Goal: Transaction & Acquisition: Purchase product/service

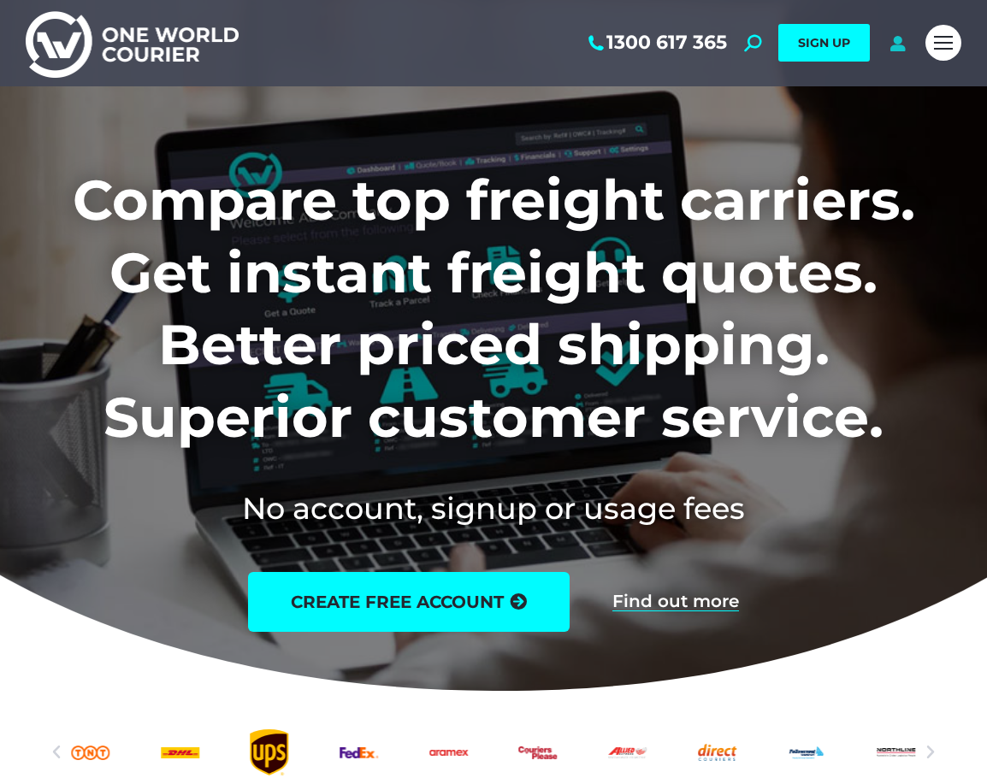
click at [897, 45] on icon at bounding box center [897, 42] width 21 height 17
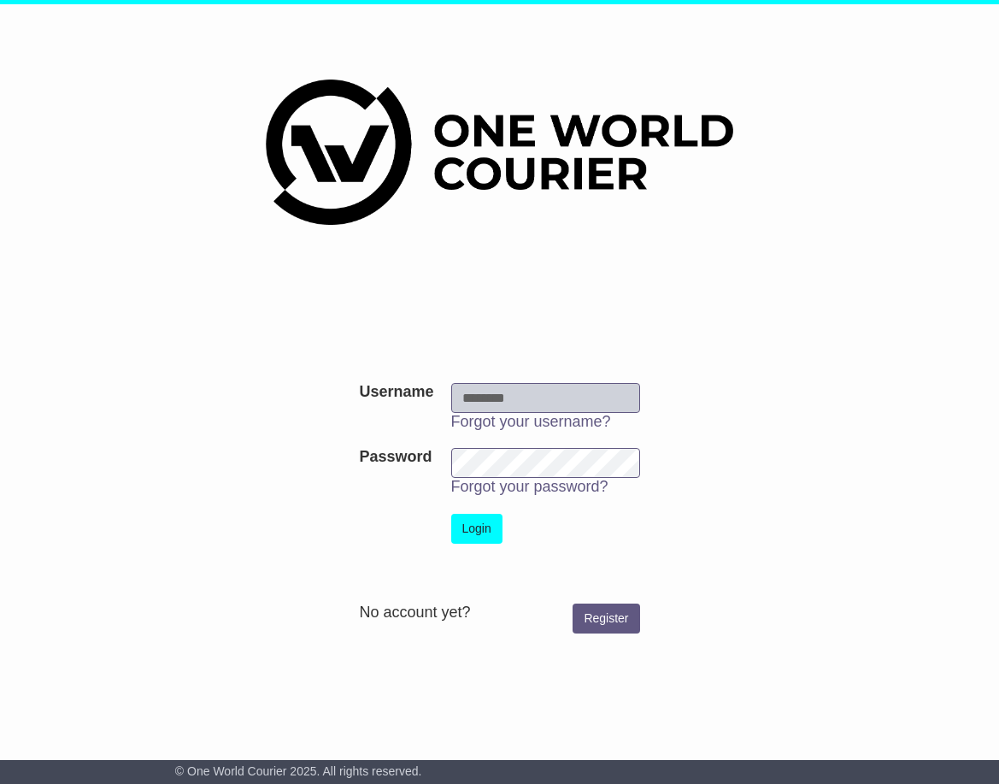
type input "**********"
click at [488, 530] on button "Login" at bounding box center [476, 529] width 51 height 30
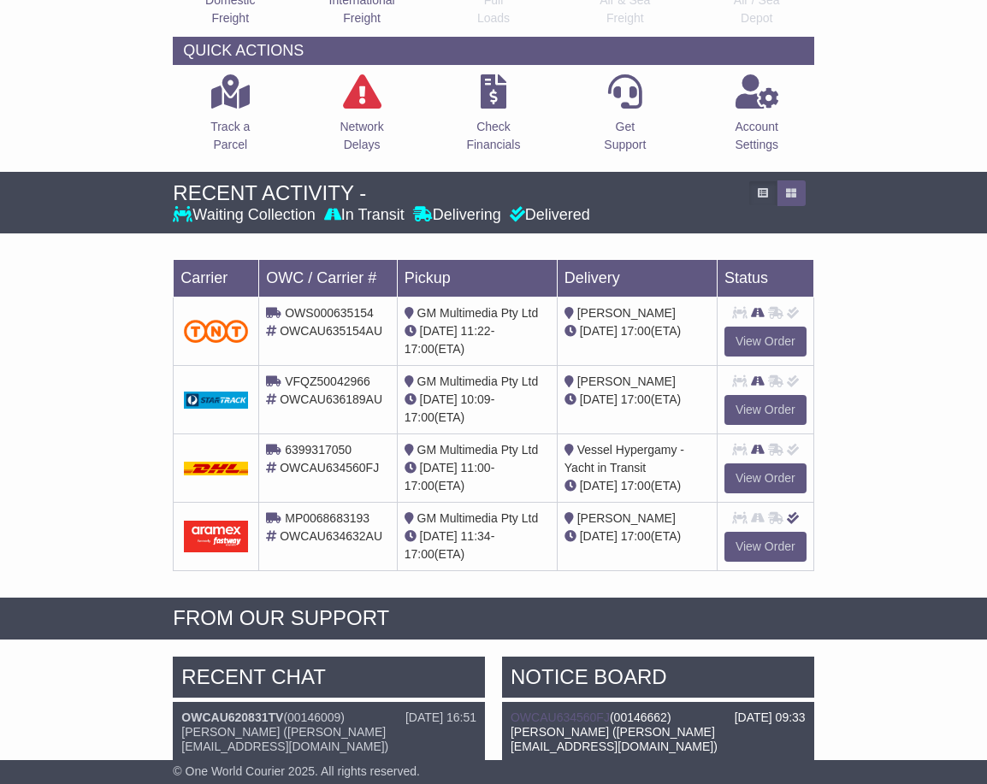
scroll to position [256, 0]
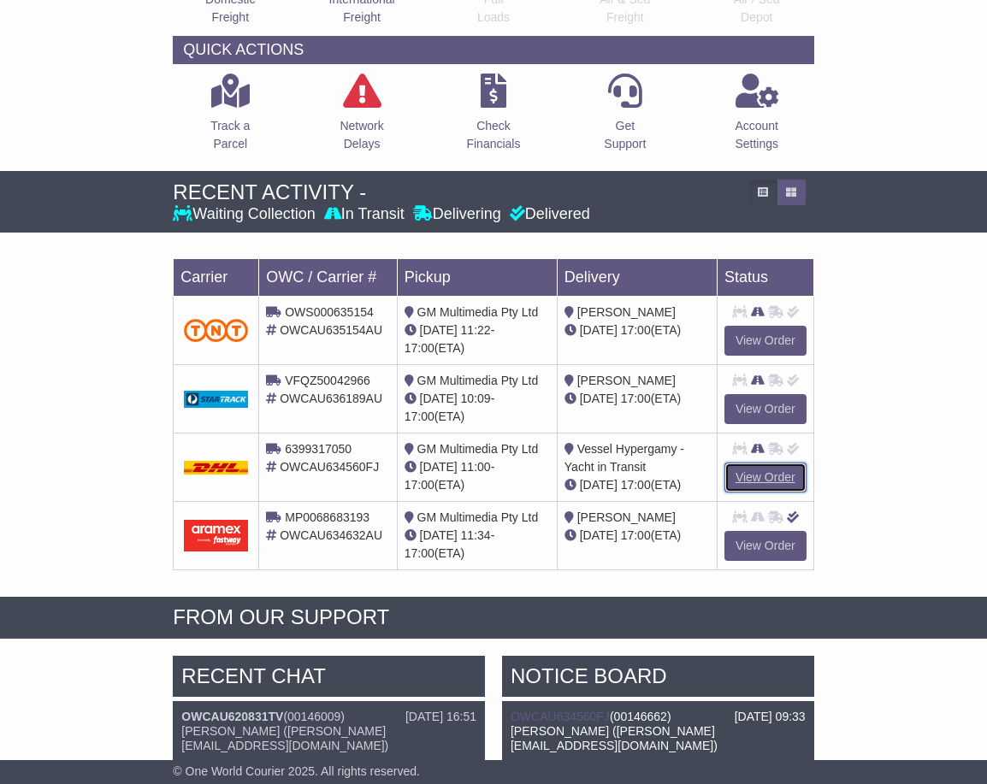
click at [772, 472] on link "View Order" at bounding box center [765, 478] width 82 height 30
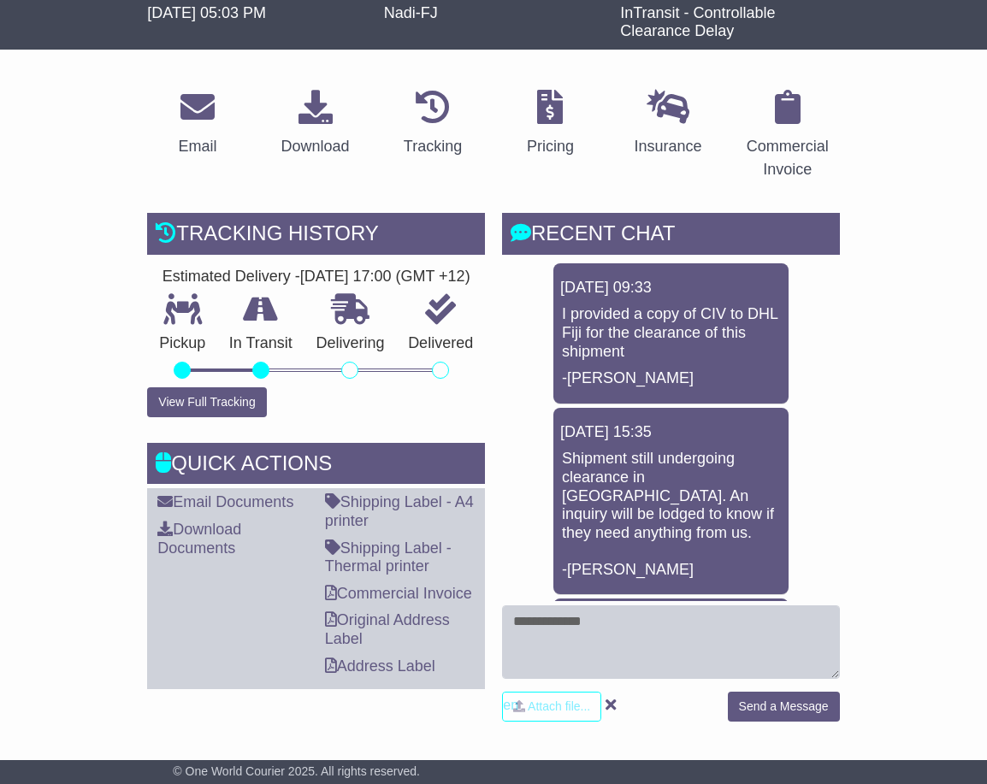
scroll to position [256, 0]
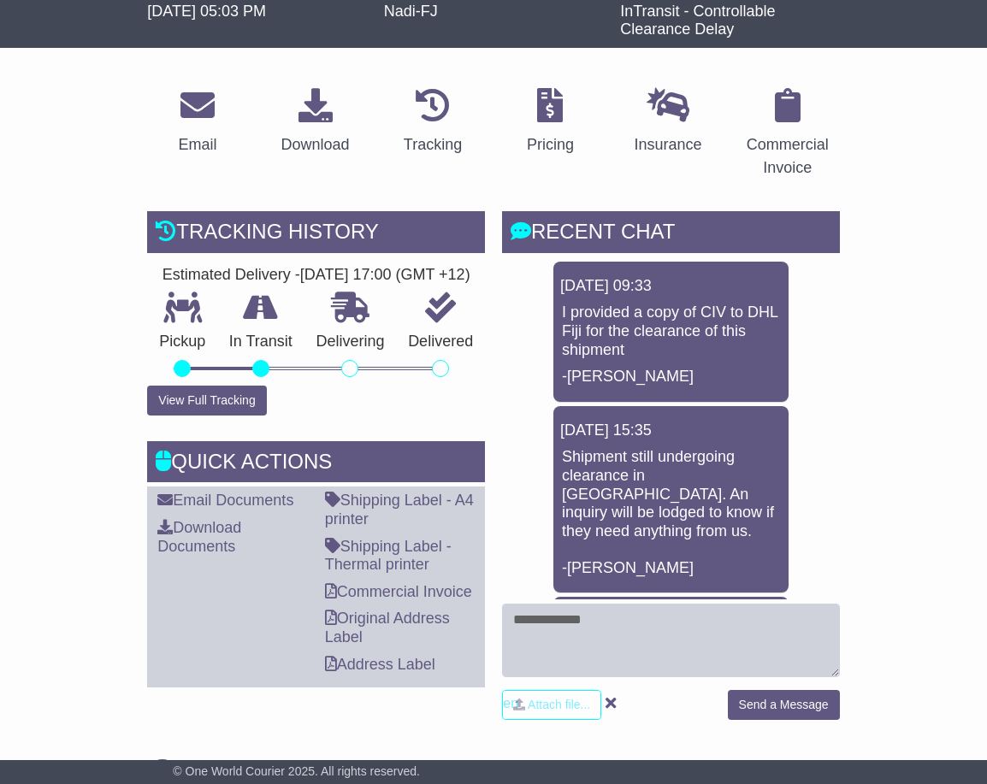
click at [723, 309] on p "I provided a copy of CIV to DHL Fiji for the clearance of this shipment" at bounding box center [671, 331] width 218 height 56
click at [700, 293] on div "[DATE] 09:33" at bounding box center [670, 286] width 221 height 19
click at [710, 309] on p "I provided a copy of CIV to DHL Fiji for the clearance of this shipment" at bounding box center [671, 331] width 218 height 56
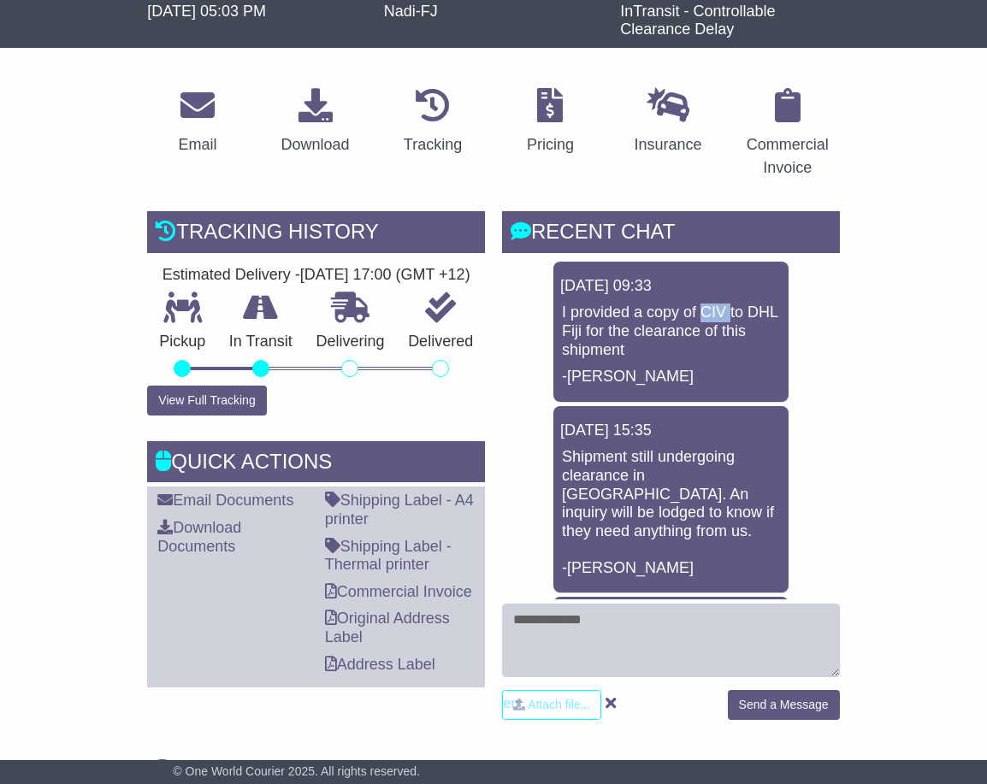
copy p "CIV"
click at [765, 317] on p "I provided a copy of CIV to DHL Fiji for the clearance of this shipment" at bounding box center [671, 331] width 218 height 56
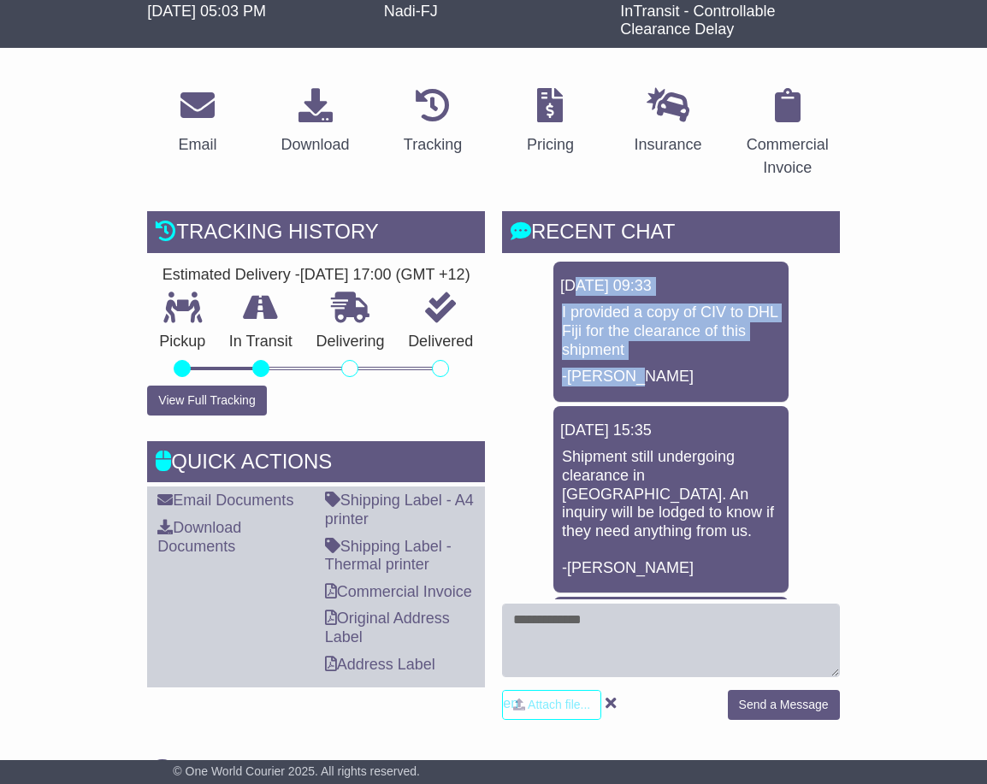
drag, startPoint x: 710, startPoint y: 383, endPoint x: 597, endPoint y: 292, distance: 145.4
click at [579, 280] on div "21 Aug 2025 09:33 I provided a copy of CIV to DHL Fiji for the clearance of thi…" at bounding box center [670, 332] width 235 height 140
click at [628, 318] on p "I provided a copy of CIV to DHL Fiji for the clearance of this shipment" at bounding box center [671, 331] width 218 height 56
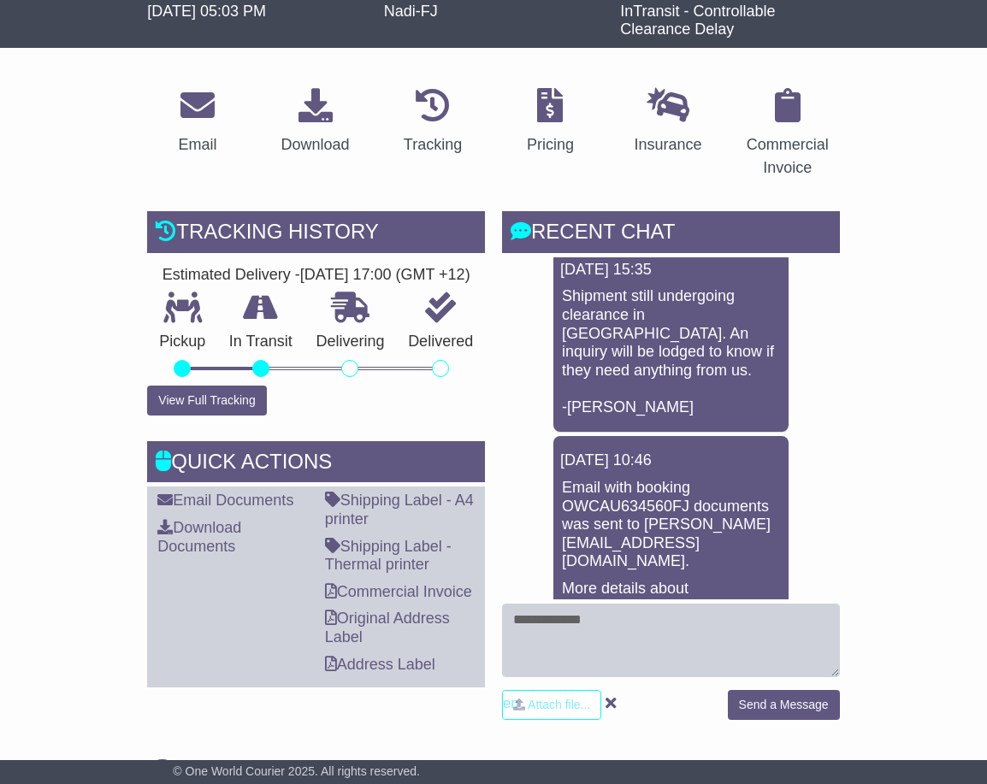
scroll to position [0, 0]
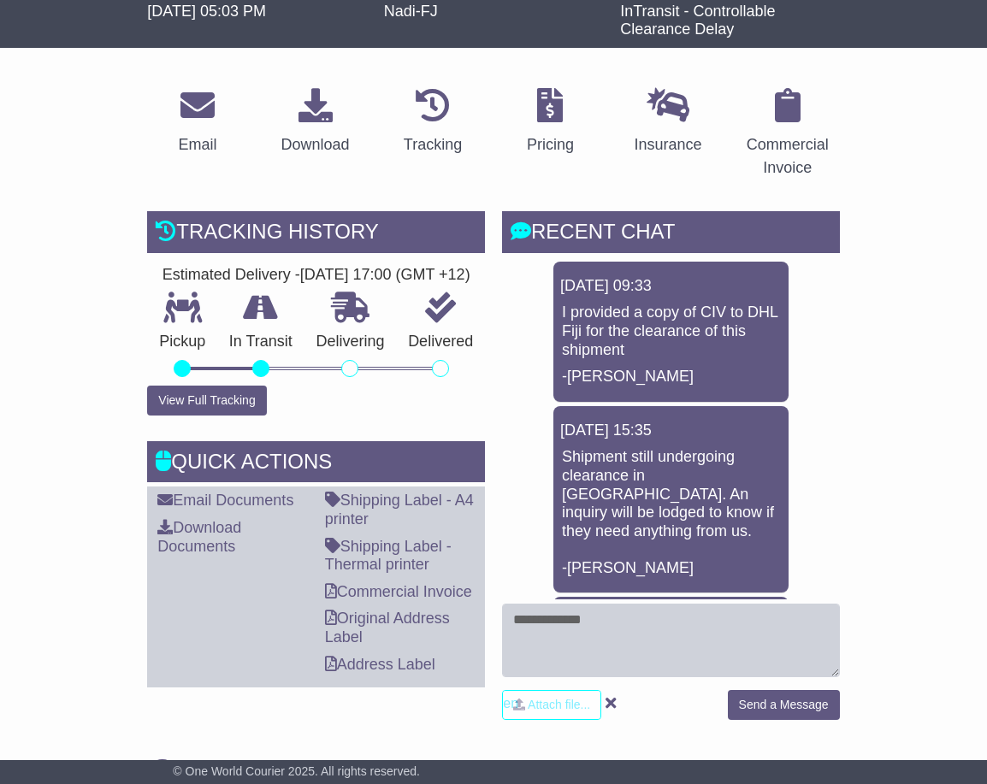
click at [204, 415] on button "View Full Tracking" at bounding box center [206, 401] width 119 height 30
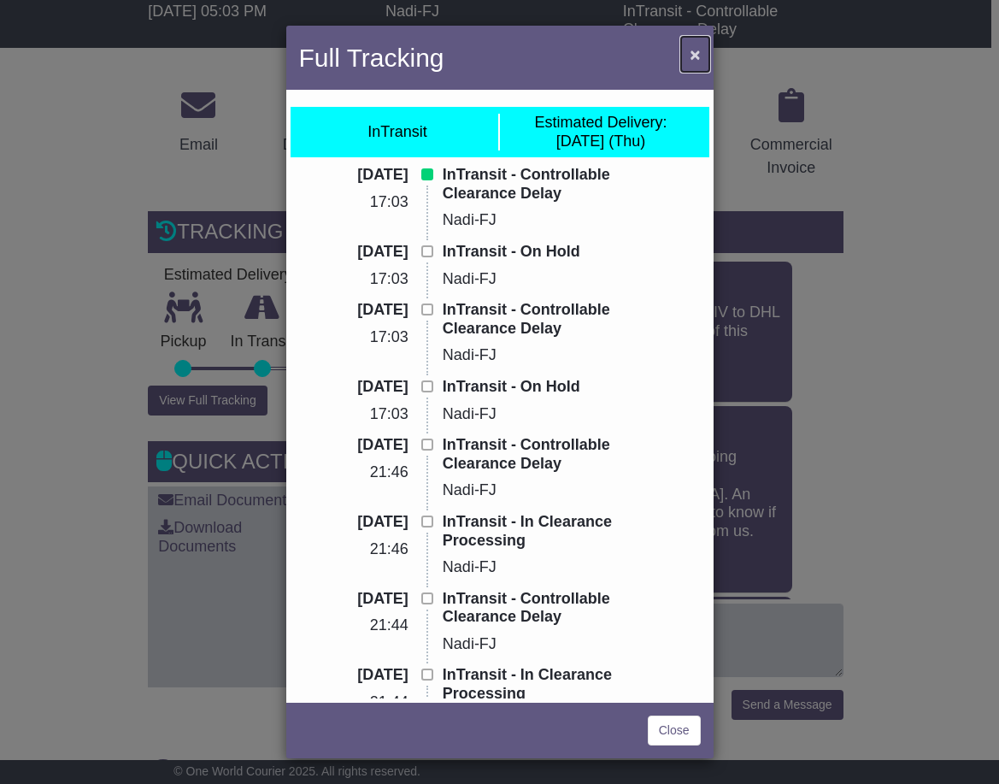
click at [693, 56] on span "×" at bounding box center [695, 54] width 10 height 20
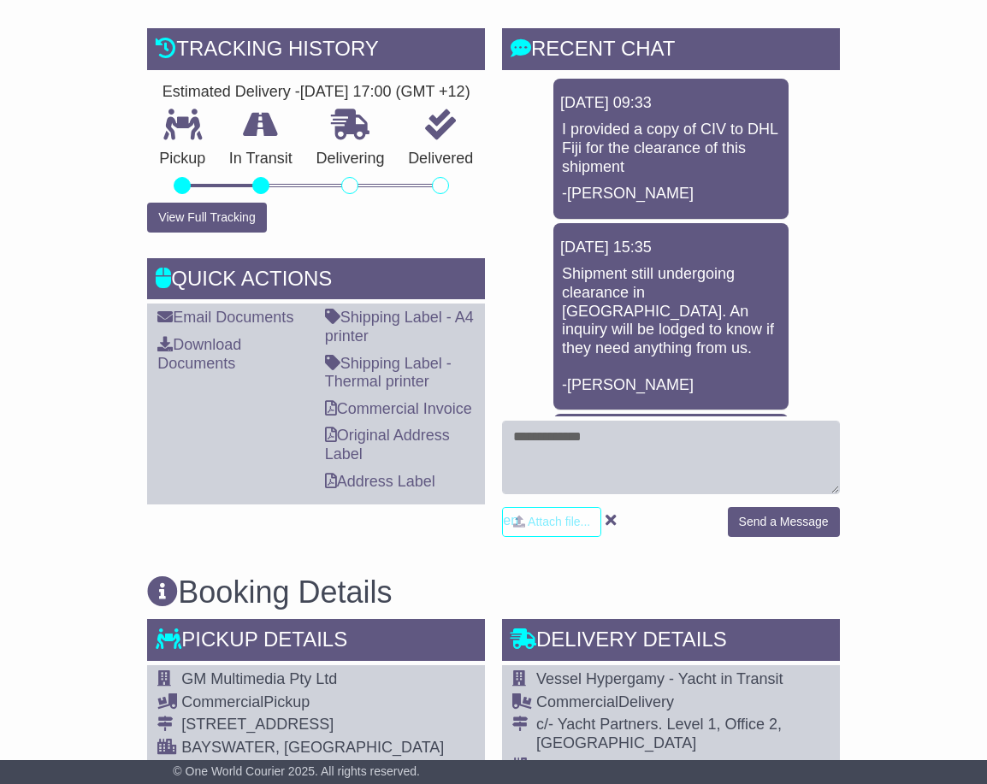
scroll to position [342, 0]
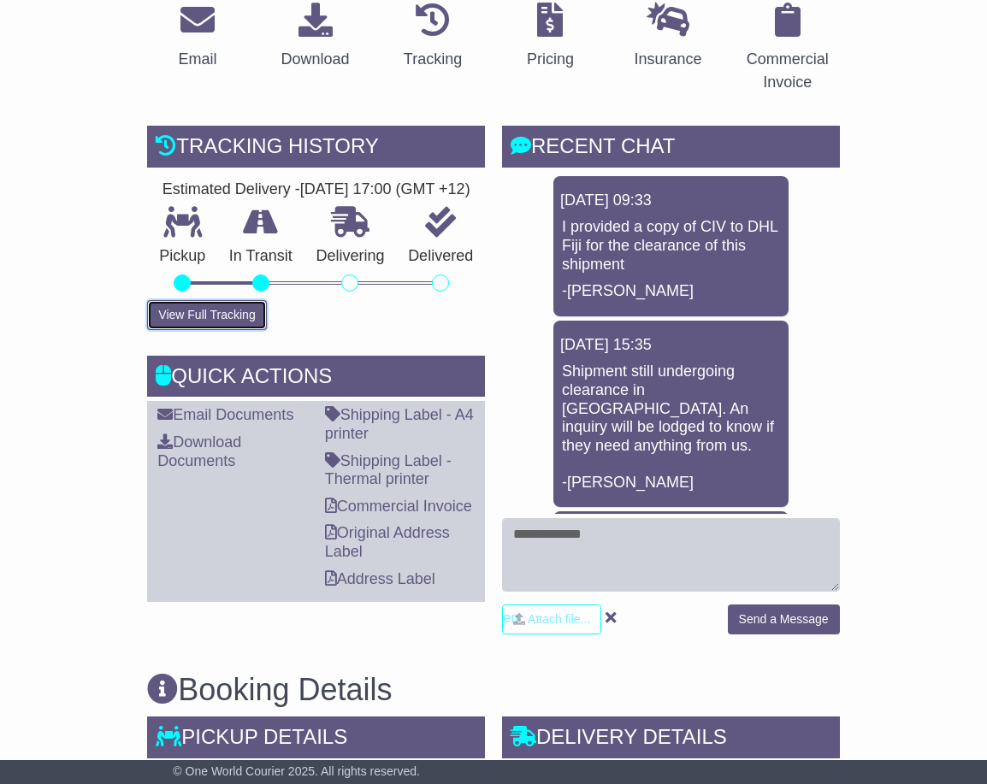
click at [209, 330] on button "View Full Tracking" at bounding box center [206, 315] width 119 height 30
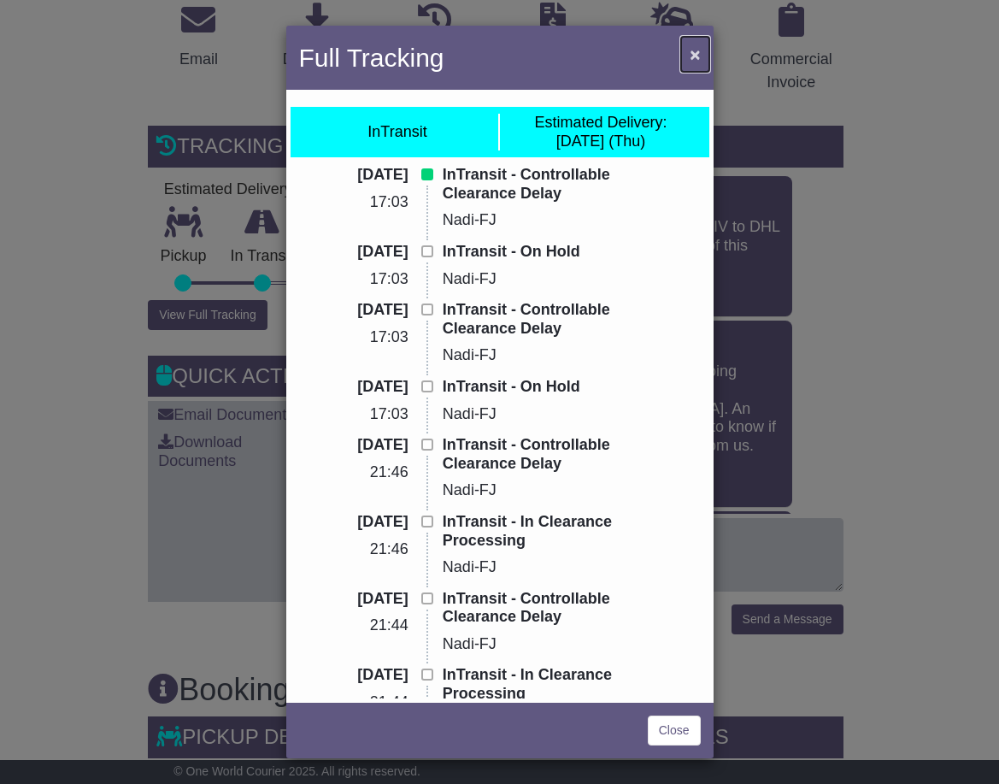
click at [696, 49] on span "×" at bounding box center [695, 54] width 10 height 20
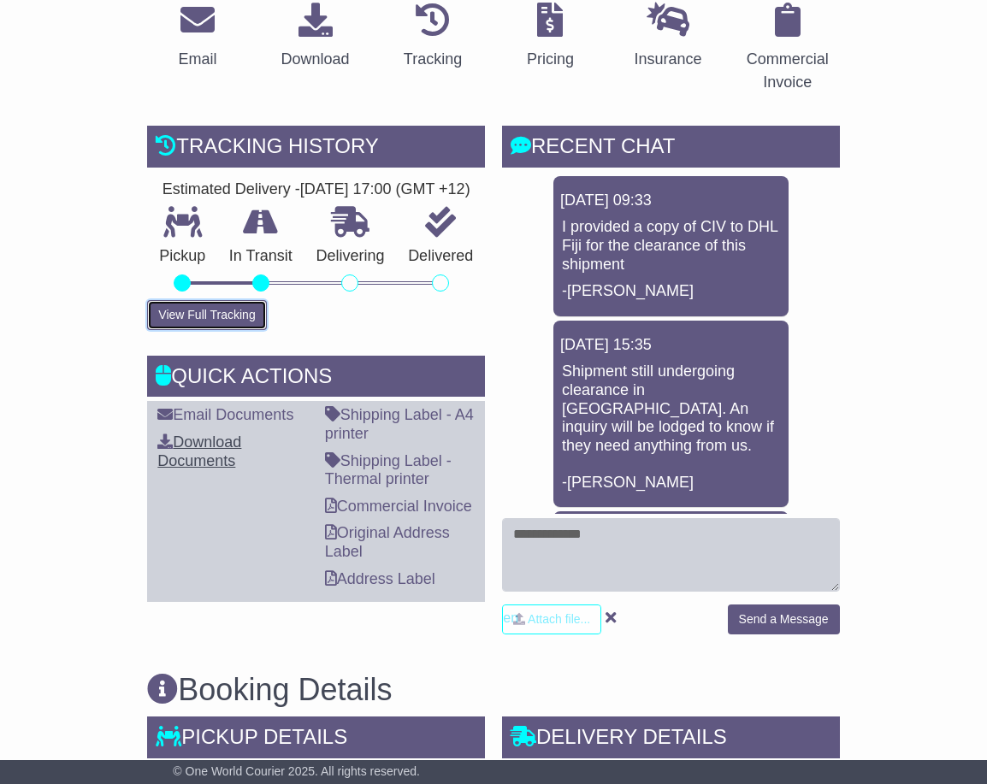
scroll to position [940, 0]
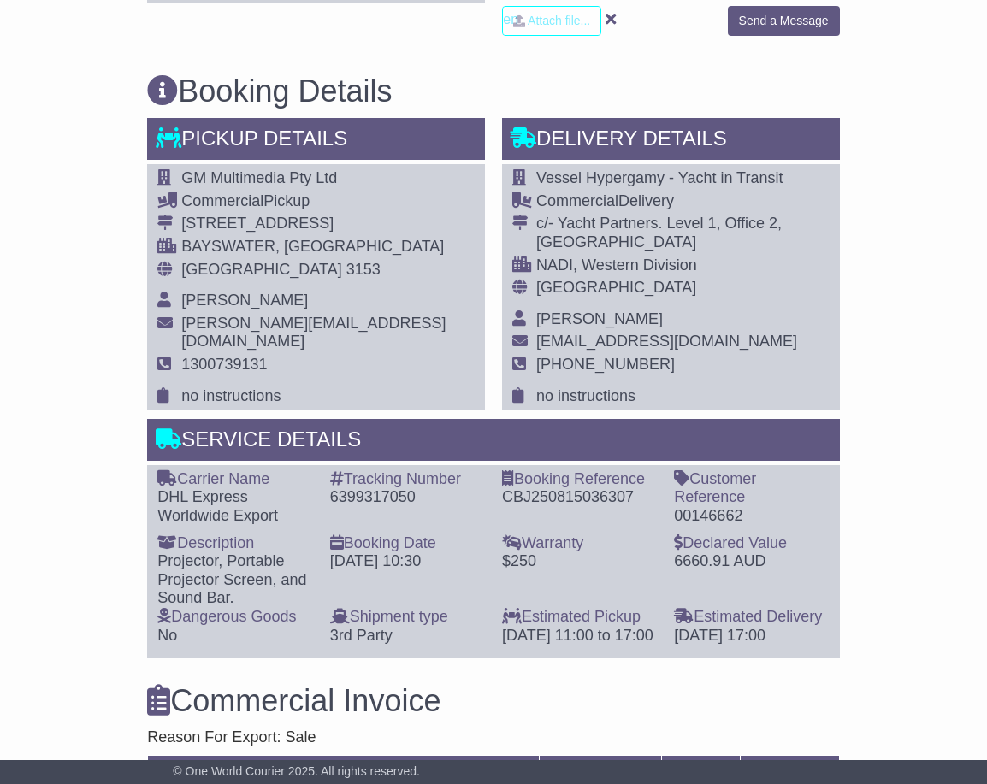
click at [407, 492] on div "6399317050" at bounding box center [407, 497] width 155 height 19
copy div "6399317050"
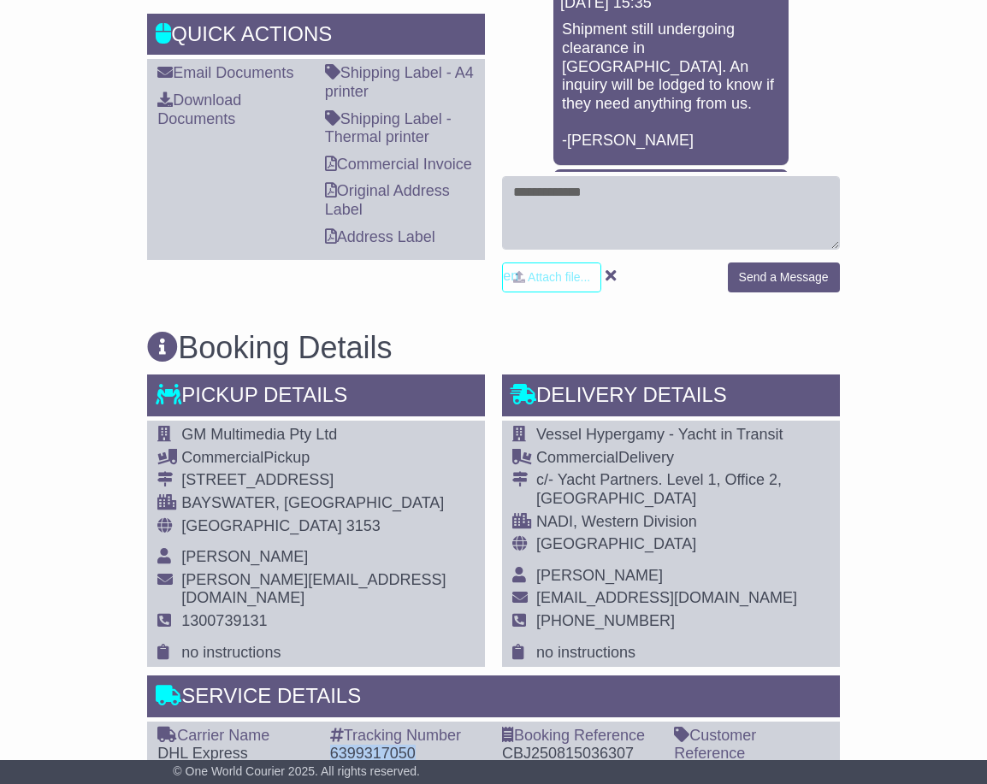
scroll to position [0, 0]
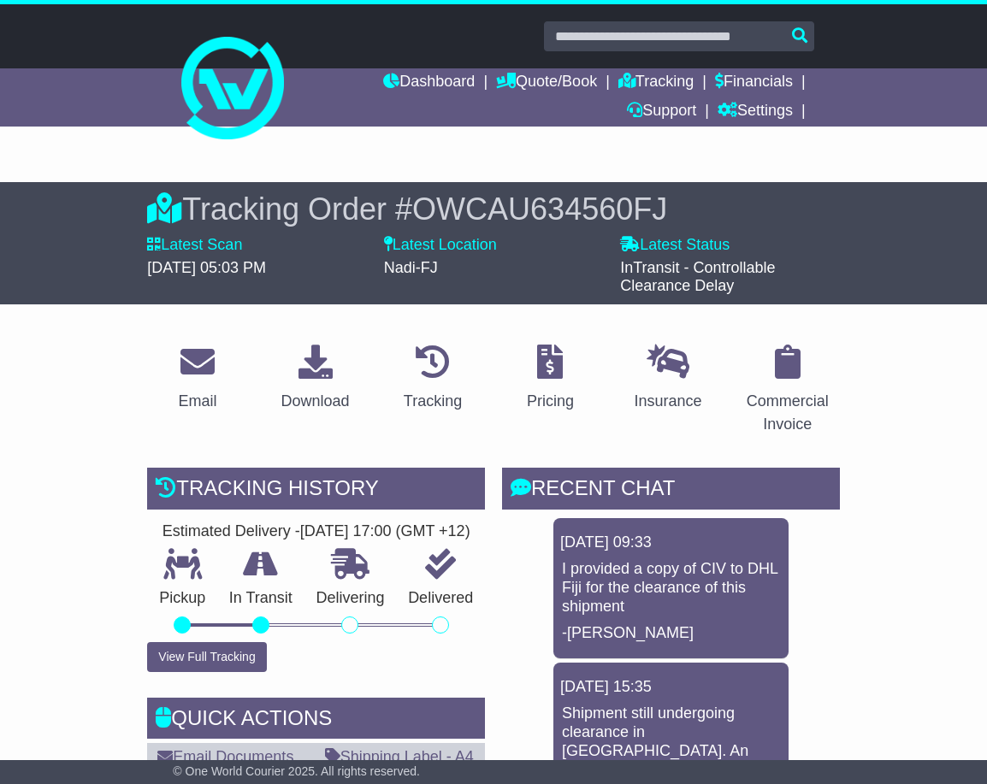
drag, startPoint x: 225, startPoint y: 433, endPoint x: 257, endPoint y: 414, distance: 38.0
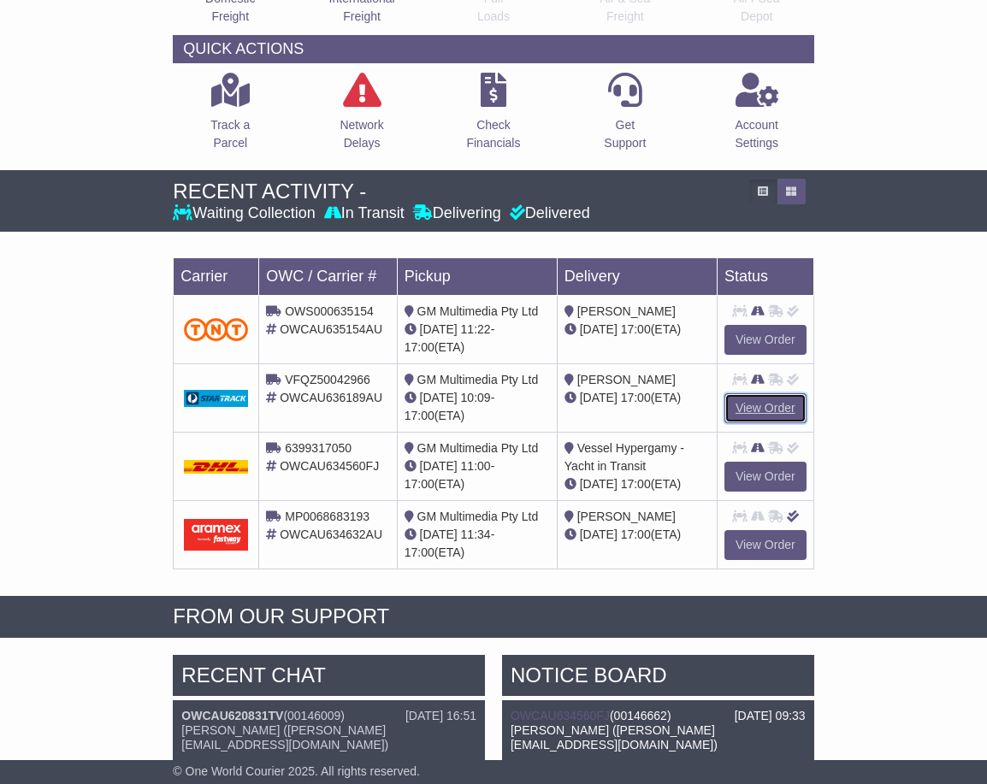
scroll to position [256, 0]
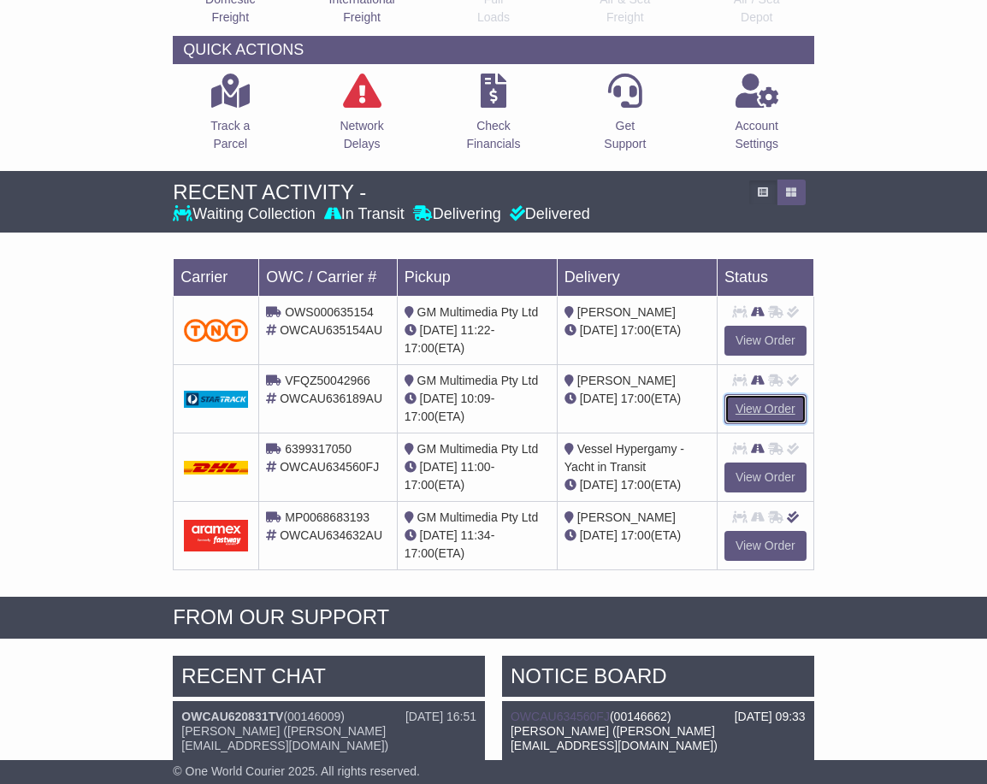
click at [798, 404] on link "View Order" at bounding box center [765, 409] width 82 height 30
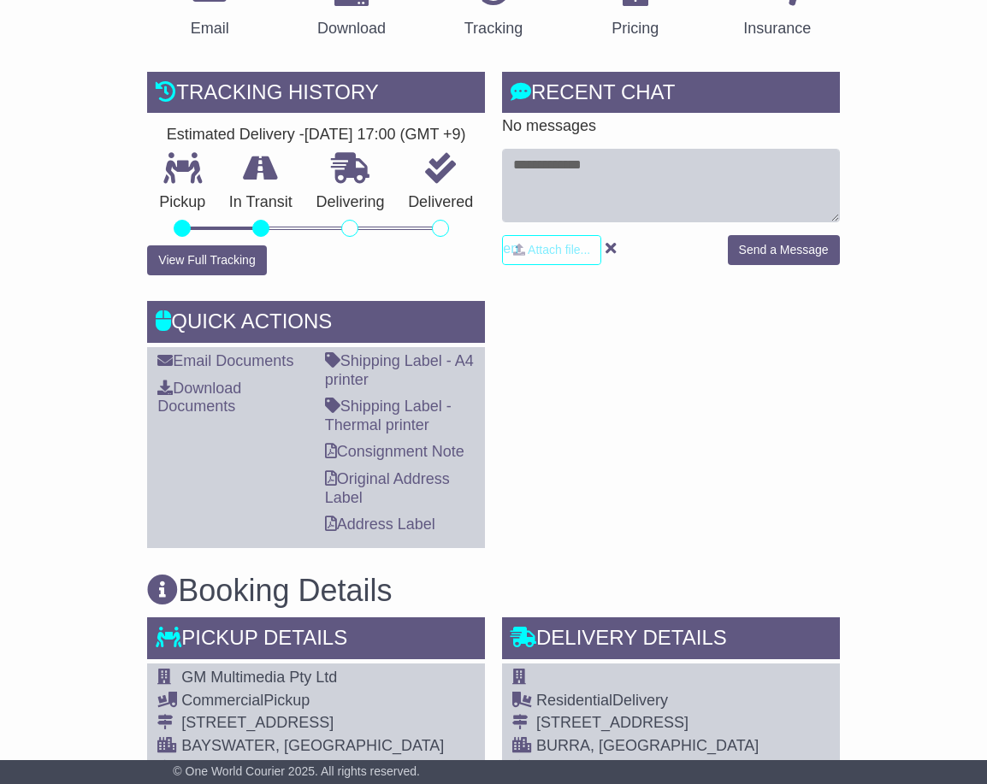
scroll to position [427, 0]
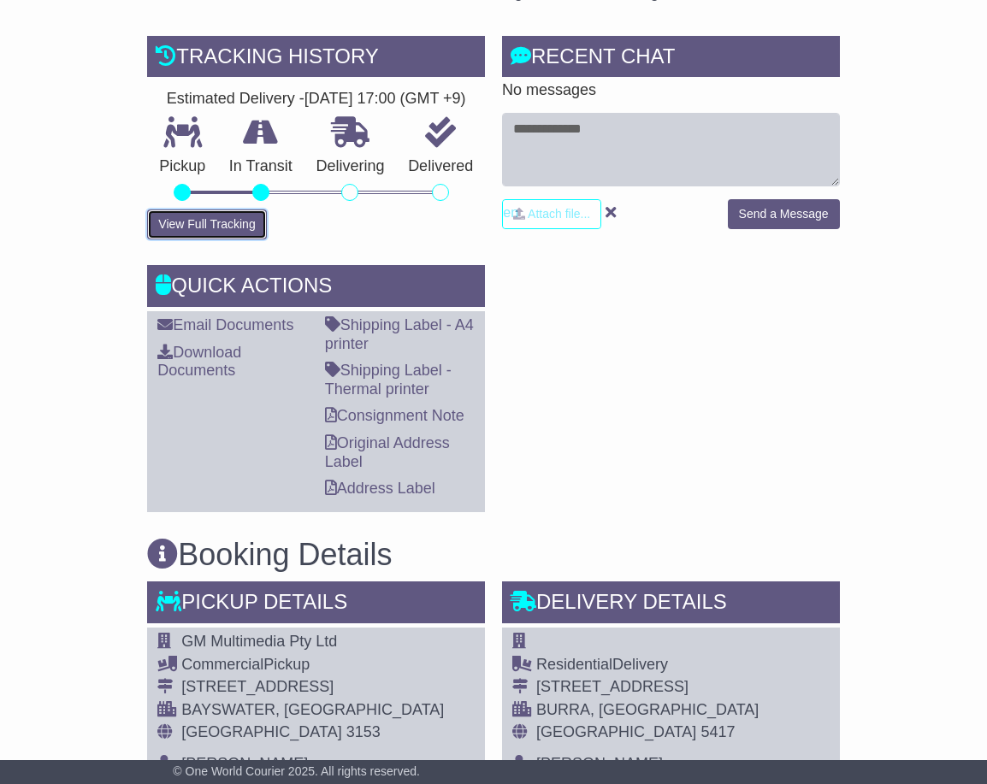
click at [180, 239] on button "View Full Tracking" at bounding box center [206, 224] width 119 height 30
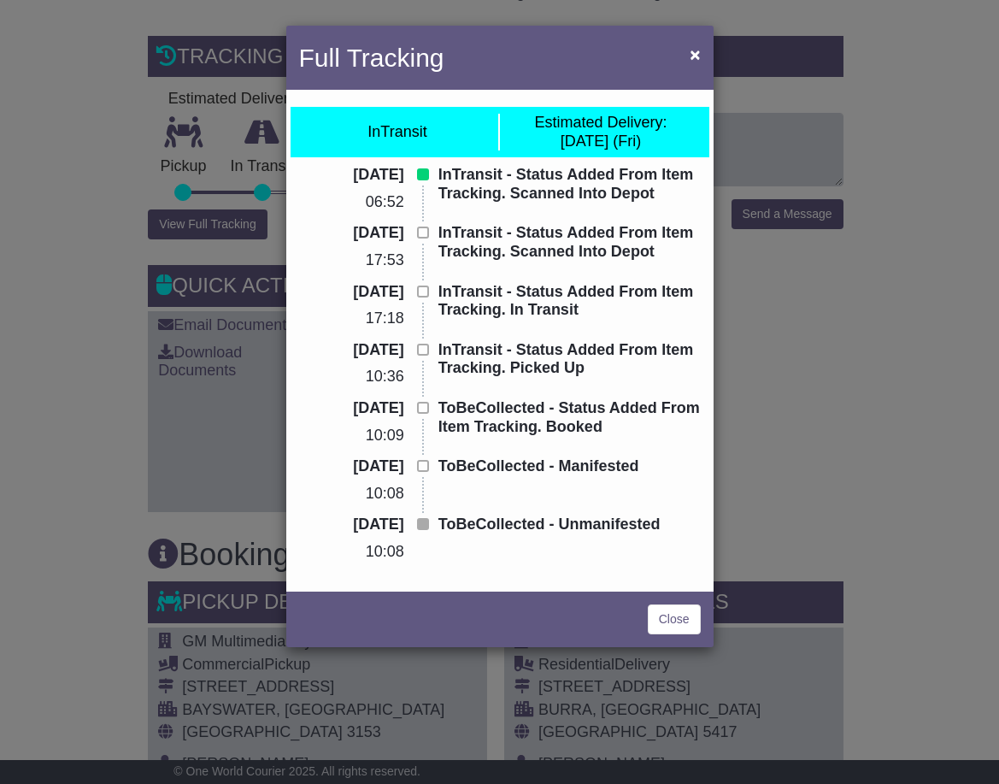
click at [900, 331] on div "Full Tracking × InTransit Estimated Delivery: [DATE] (Fri) [DATE] 06:52 InTrans…" at bounding box center [499, 392] width 999 height 784
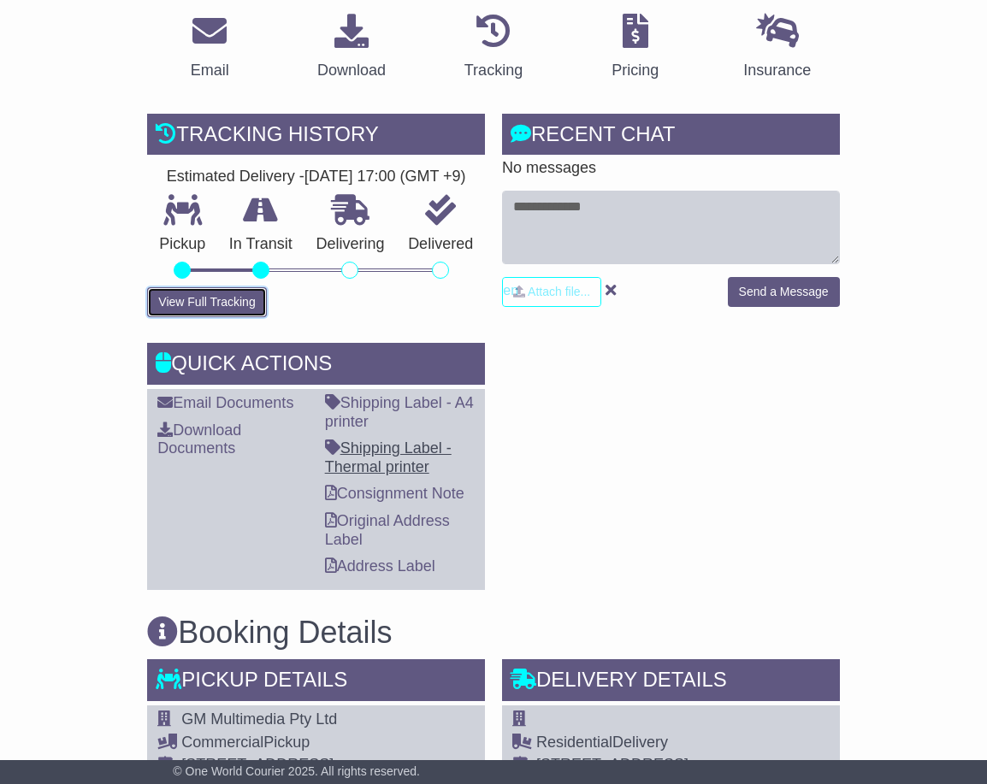
scroll to position [342, 0]
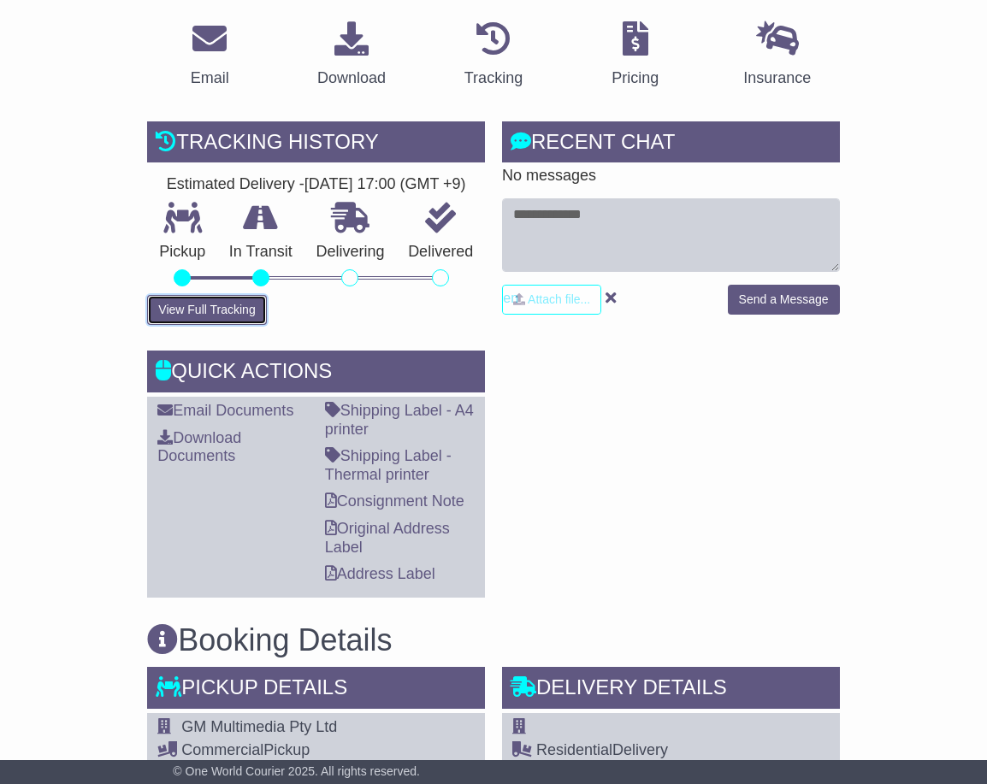
click at [223, 325] on button "View Full Tracking" at bounding box center [206, 310] width 119 height 30
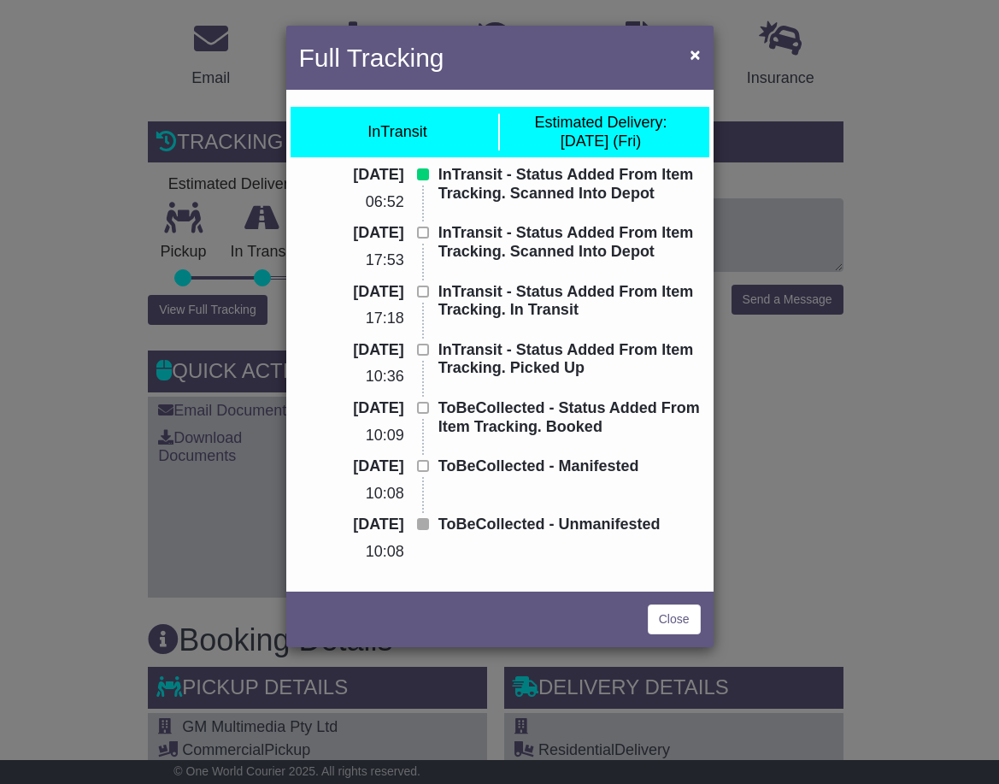
click at [102, 433] on div "Full Tracking × InTransit Estimated Delivery: 22 Aug (Fri) 21 Aug 2025 06:52 In…" at bounding box center [499, 392] width 999 height 784
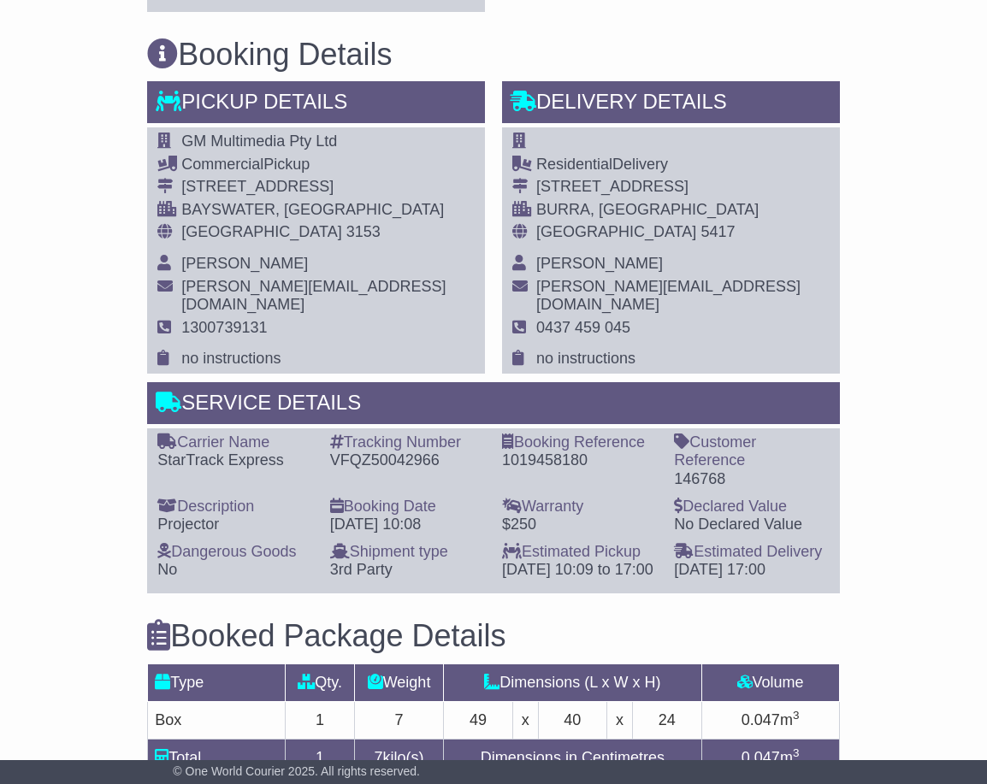
scroll to position [940, 0]
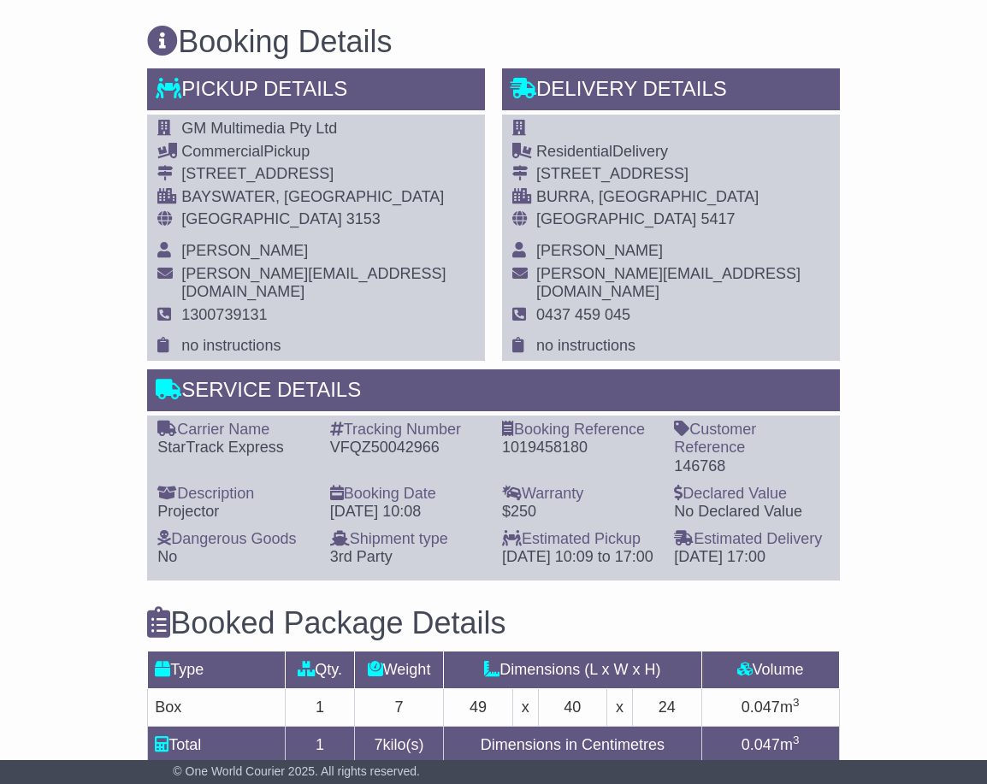
click at [406, 455] on div "VFQZ50042966" at bounding box center [407, 448] width 155 height 19
copy div "VFQZ50042966"
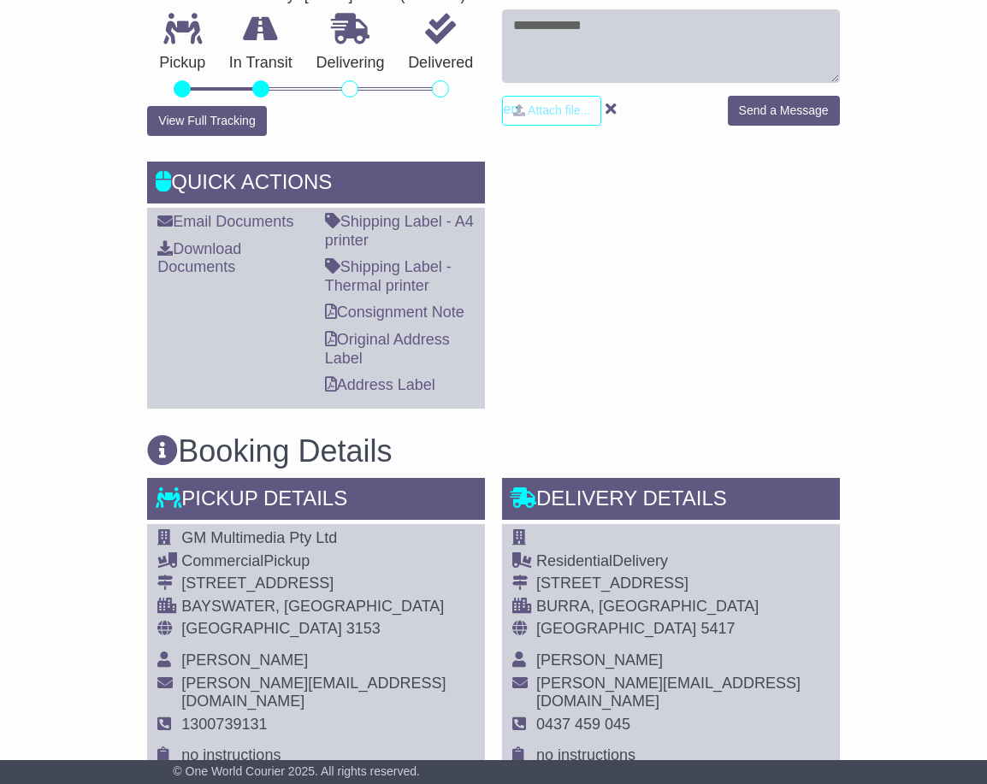
scroll to position [427, 0]
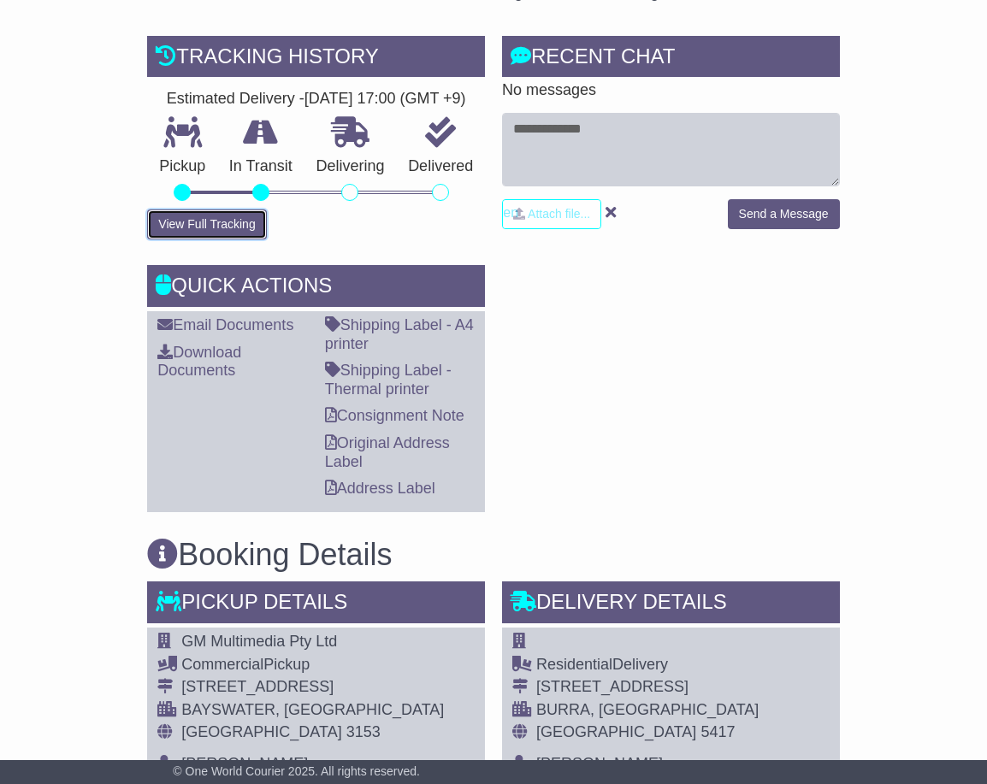
click at [230, 239] on button "View Full Tracking" at bounding box center [206, 224] width 119 height 30
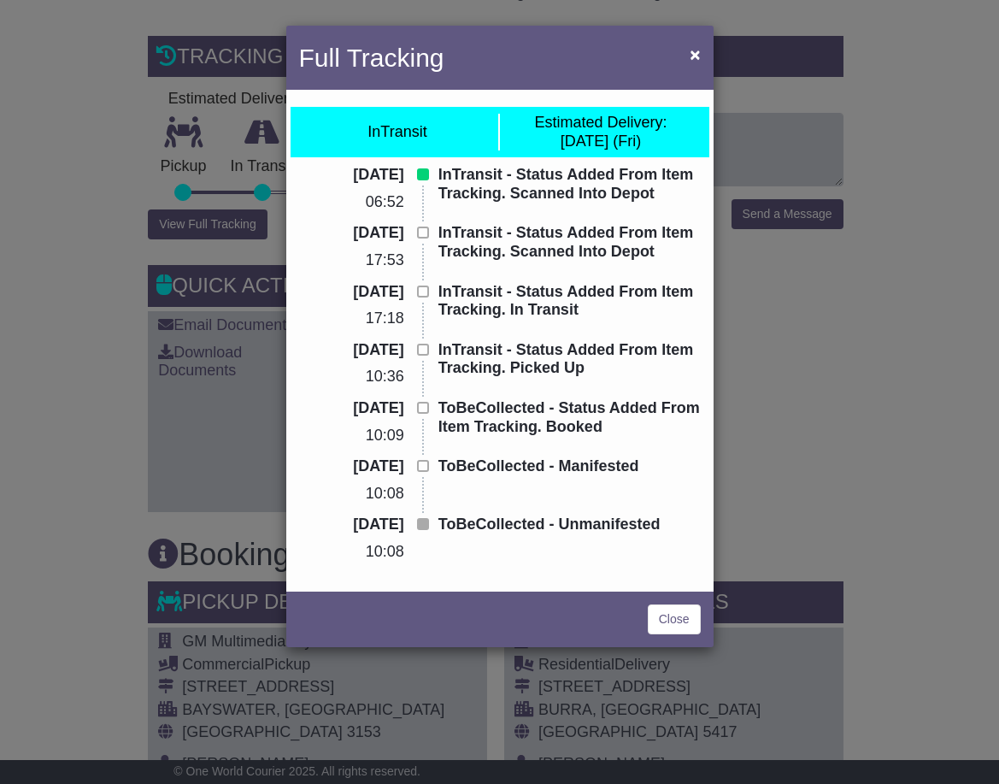
click at [132, 274] on div "Full Tracking × InTransit Estimated Delivery: 22 Aug (Fri) 21 Aug 2025 06:52 In…" at bounding box center [499, 392] width 999 height 784
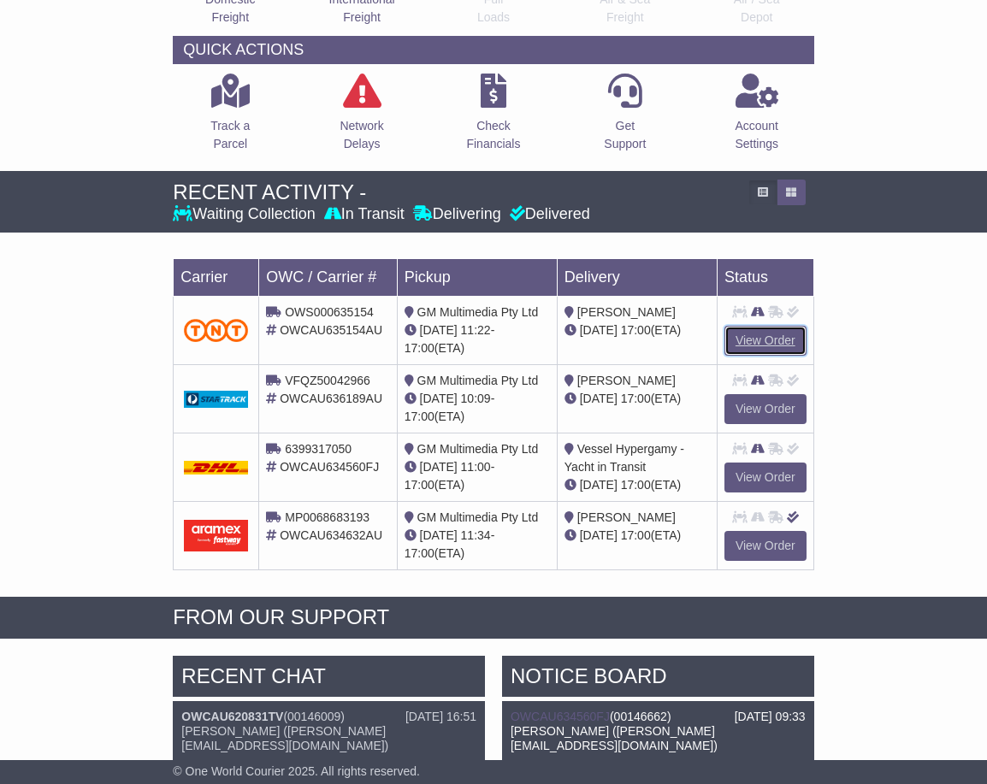
click at [775, 336] on link "View Order" at bounding box center [765, 341] width 82 height 30
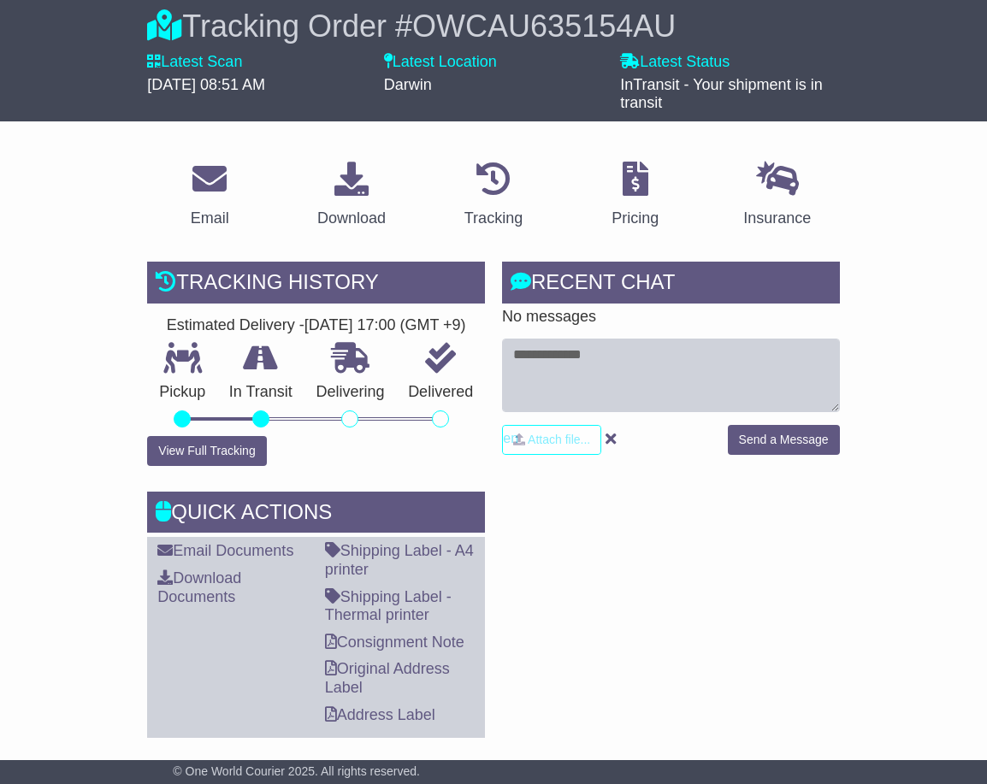
scroll to position [513, 0]
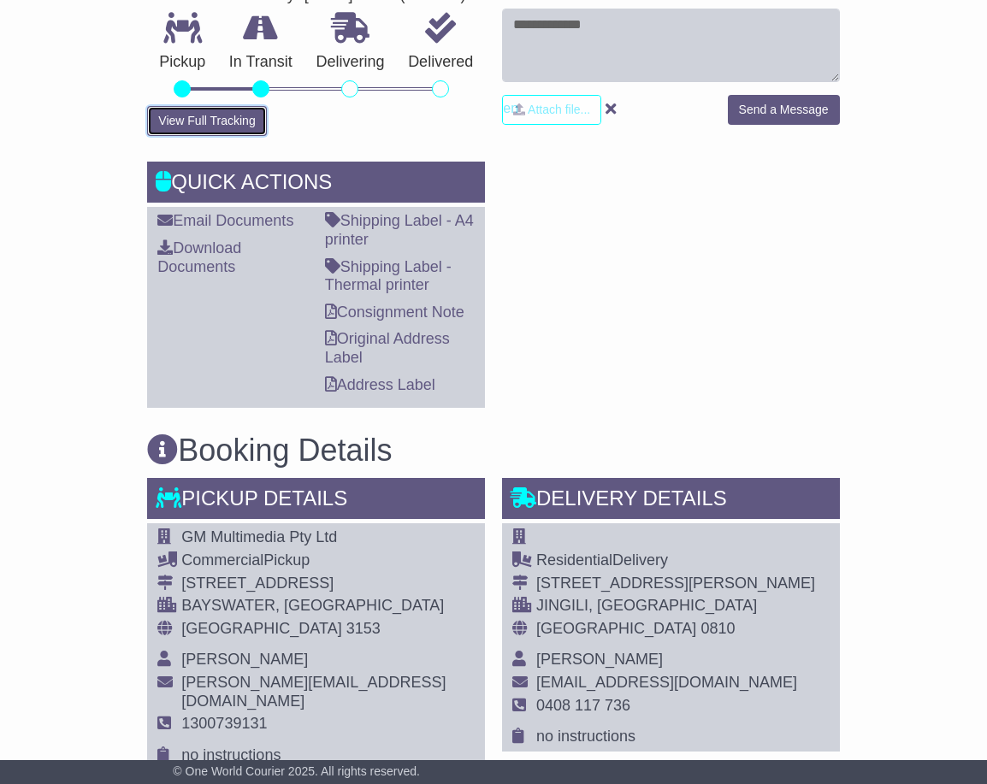
click at [211, 134] on button "View Full Tracking" at bounding box center [206, 121] width 119 height 30
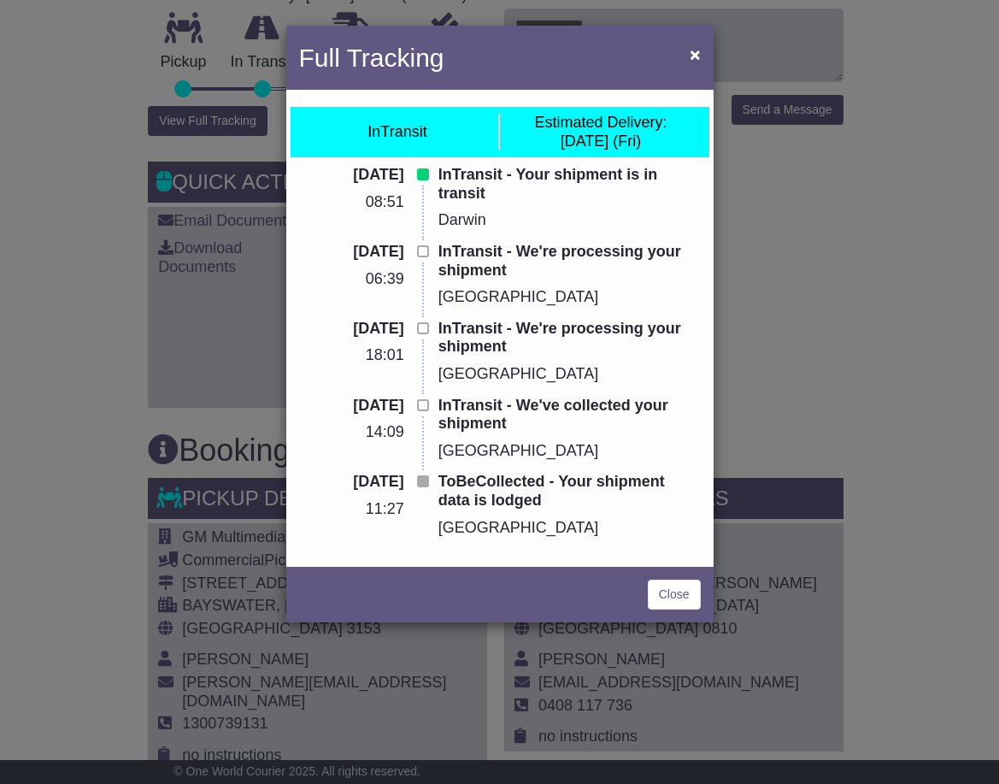
click at [910, 121] on div "Full Tracking × InTransit Estimated Delivery: [DATE] (Fri) [DATE] 08:51 InTrans…" at bounding box center [499, 392] width 999 height 784
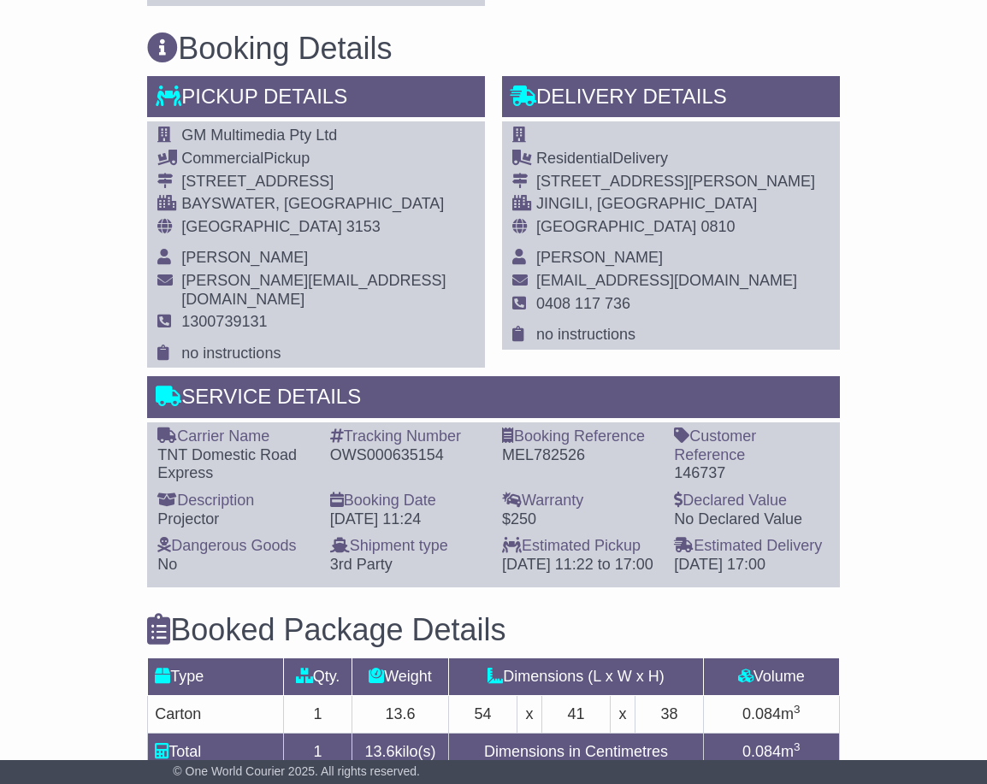
scroll to position [1026, 0]
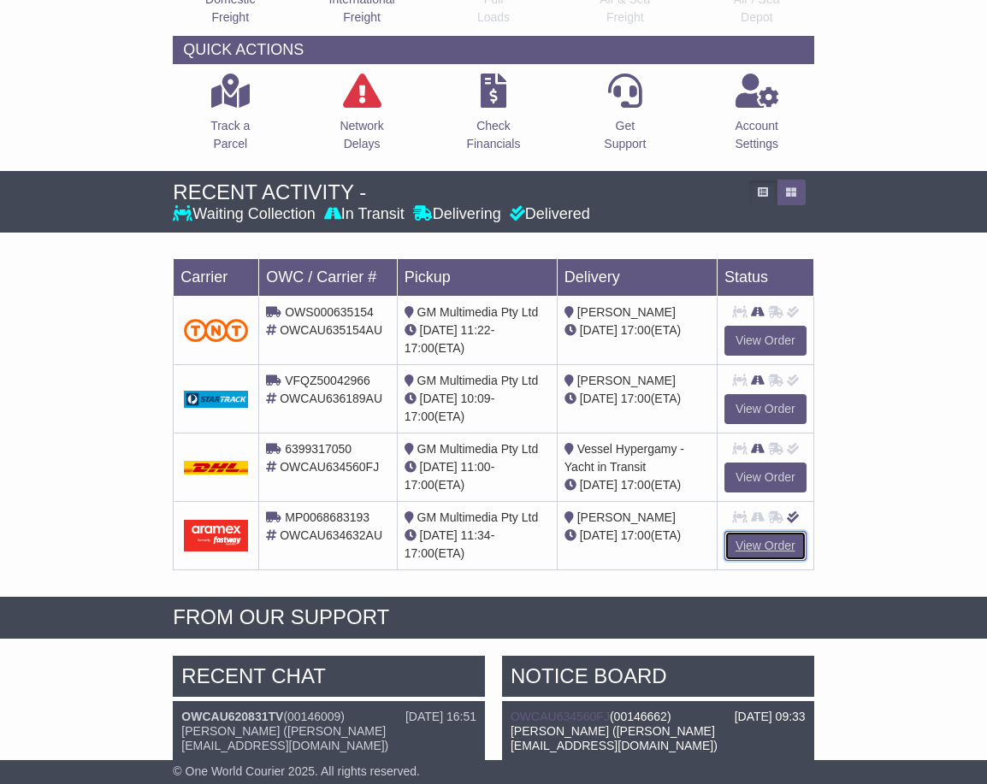
click at [761, 541] on link "View Order" at bounding box center [765, 546] width 82 height 30
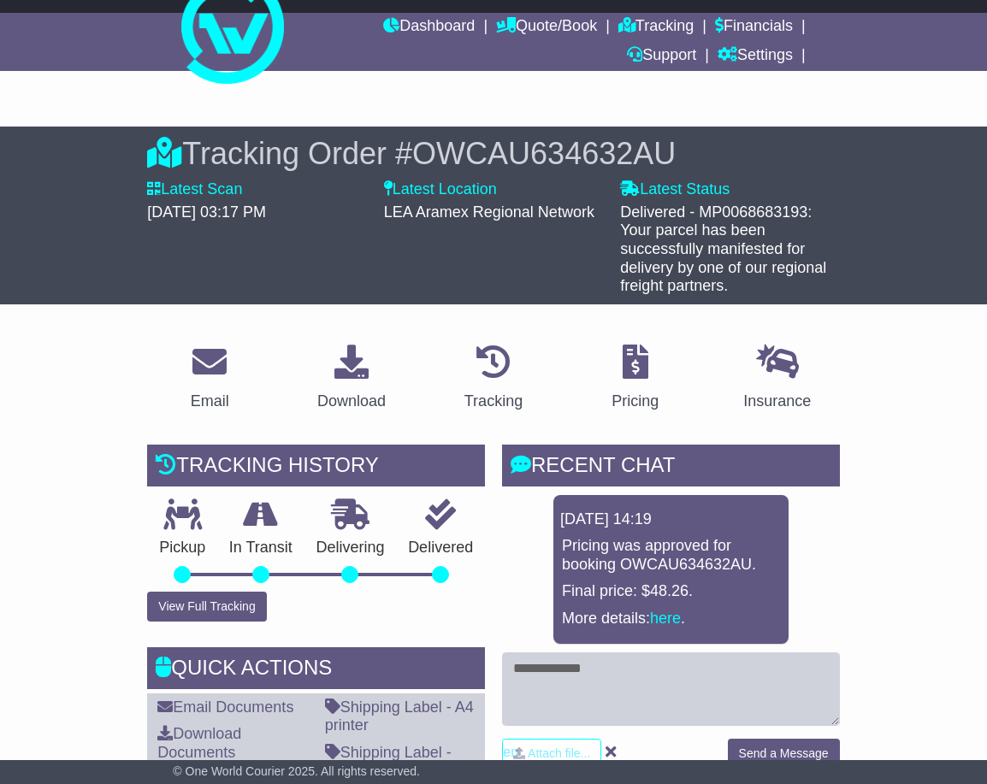
scroll to position [85, 0]
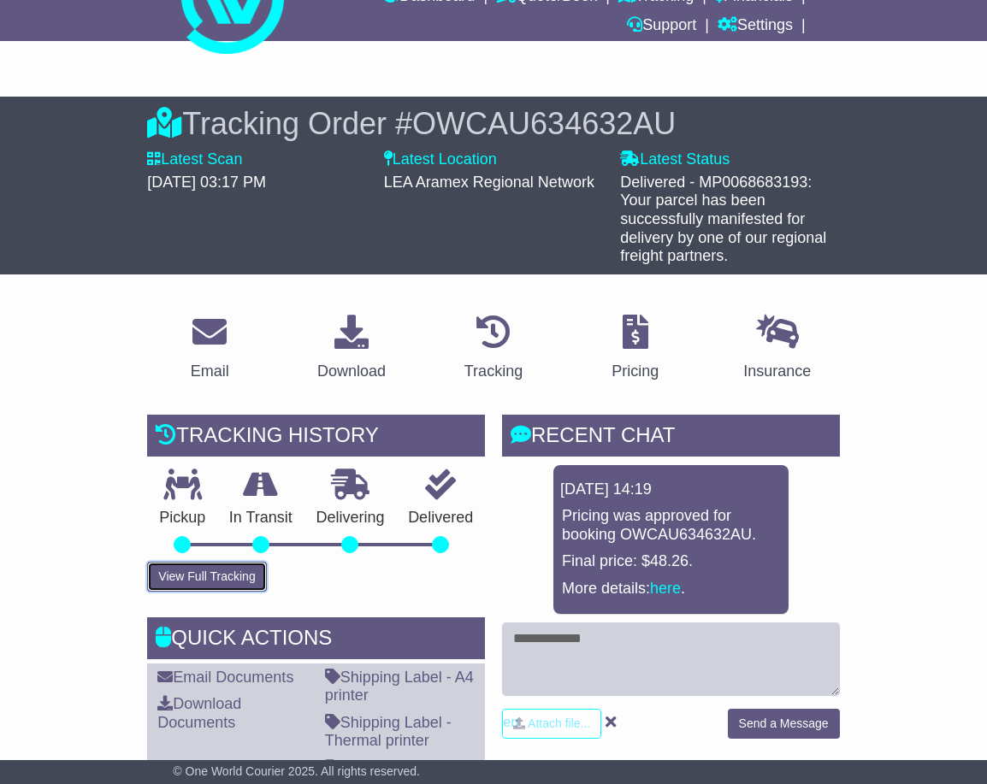
click at [227, 577] on button "View Full Tracking" at bounding box center [206, 577] width 119 height 30
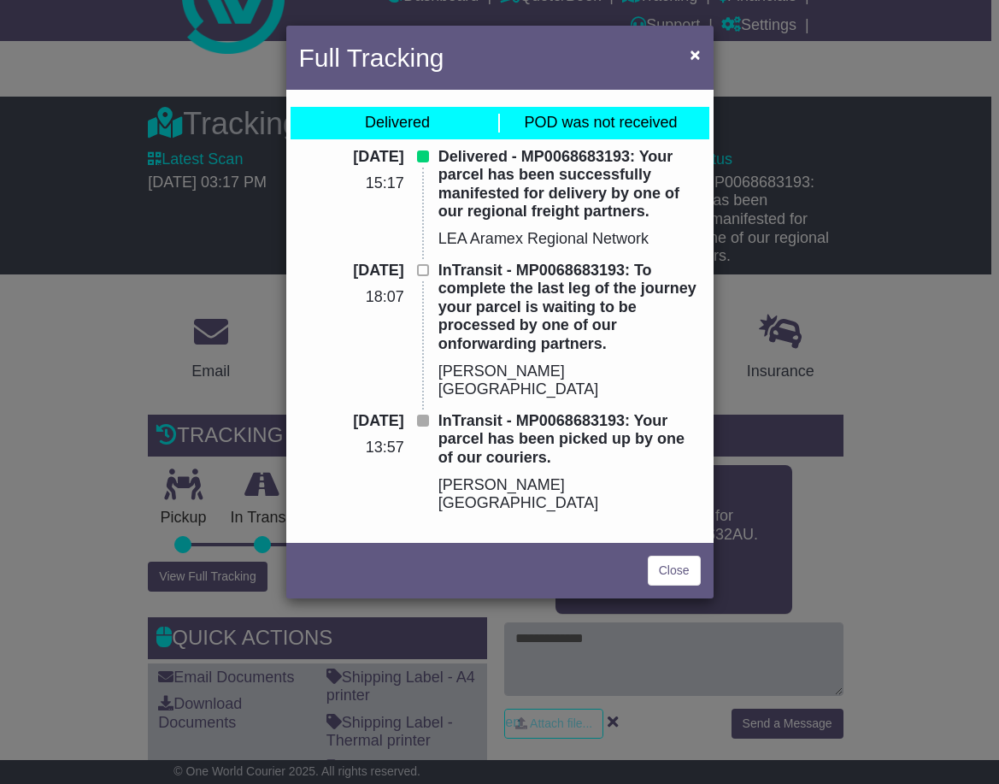
click at [928, 474] on div "Full Tracking × Delivered POD was not received 18 Aug 2025 15:17 Delivered - MP…" at bounding box center [499, 392] width 999 height 784
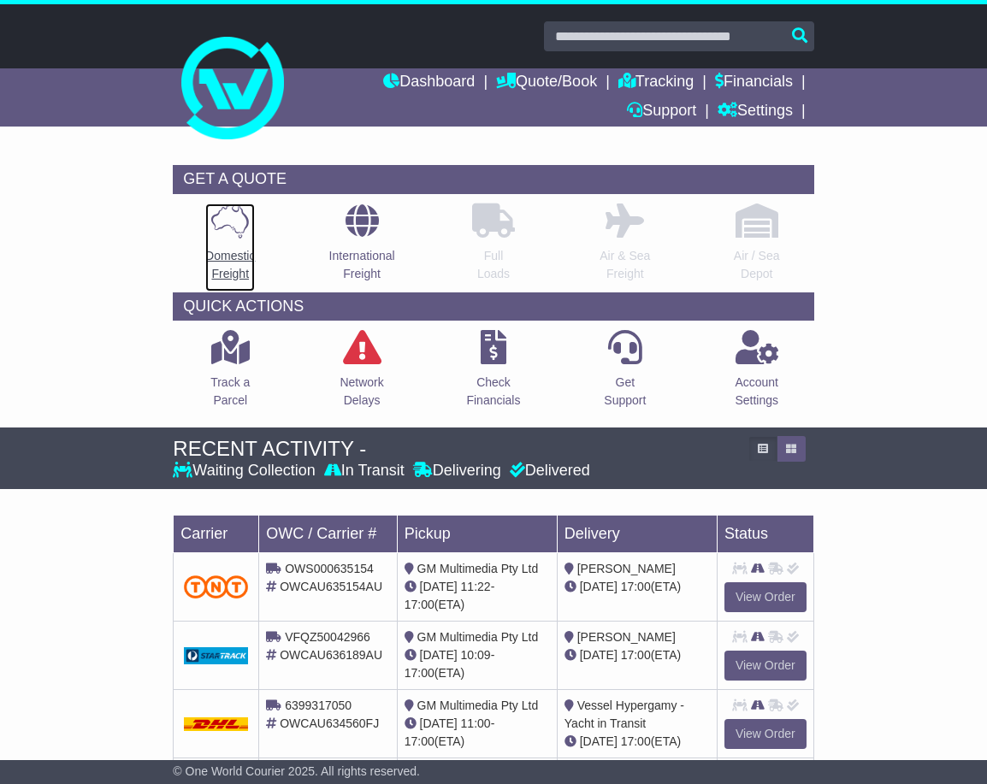
click at [224, 227] on icon at bounding box center [230, 220] width 38 height 35
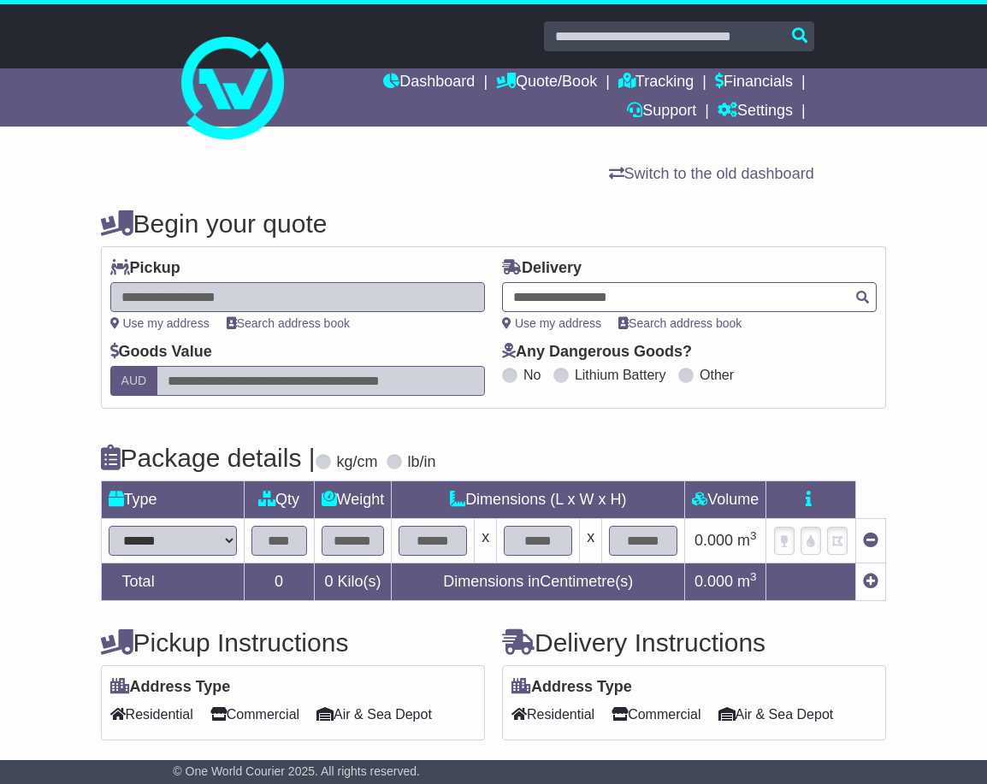
click at [623, 292] on div at bounding box center [689, 297] width 374 height 30
paste input "**********"
type input "**********"
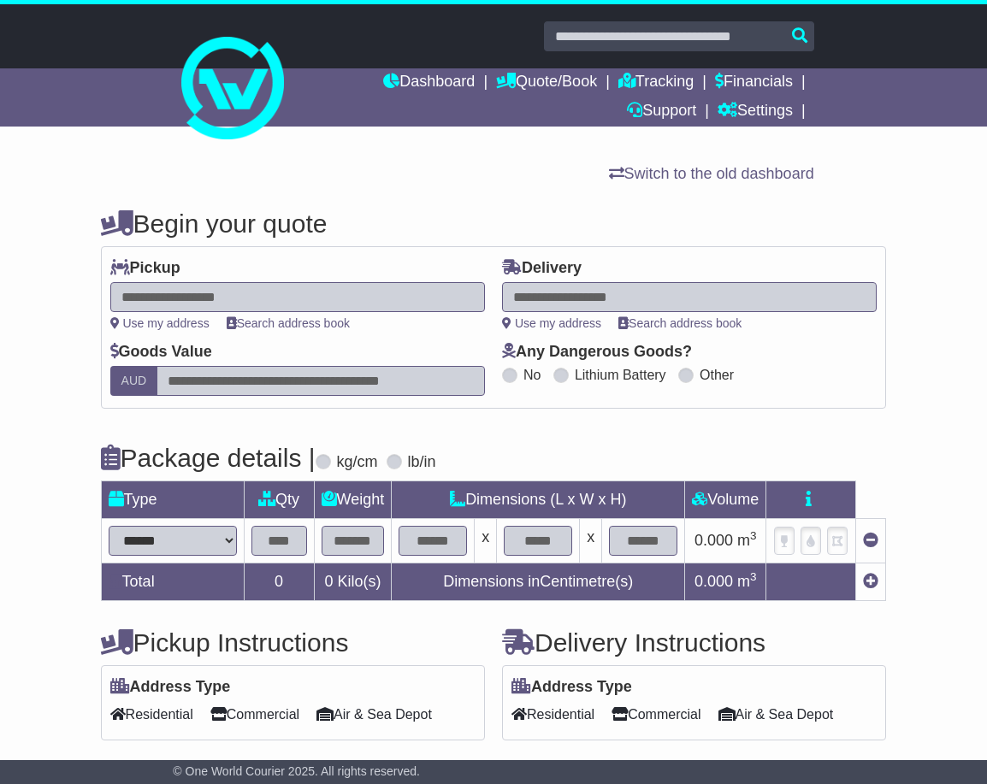
drag, startPoint x: 598, startPoint y: 299, endPoint x: 615, endPoint y: 295, distance: 17.6
click at [598, 298] on div at bounding box center [689, 297] width 374 height 30
paste input "**********"
type input "**********"
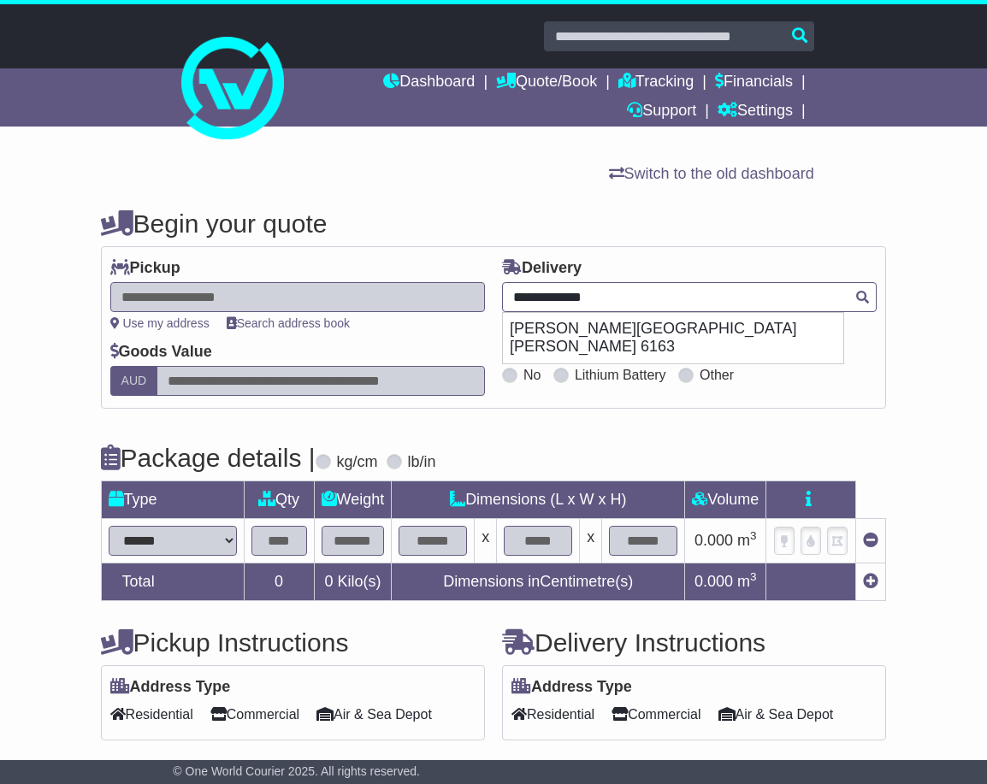
click at [656, 333] on div "[PERSON_NAME][GEOGRAPHIC_DATA][PERSON_NAME] 6163" at bounding box center [673, 338] width 340 height 50
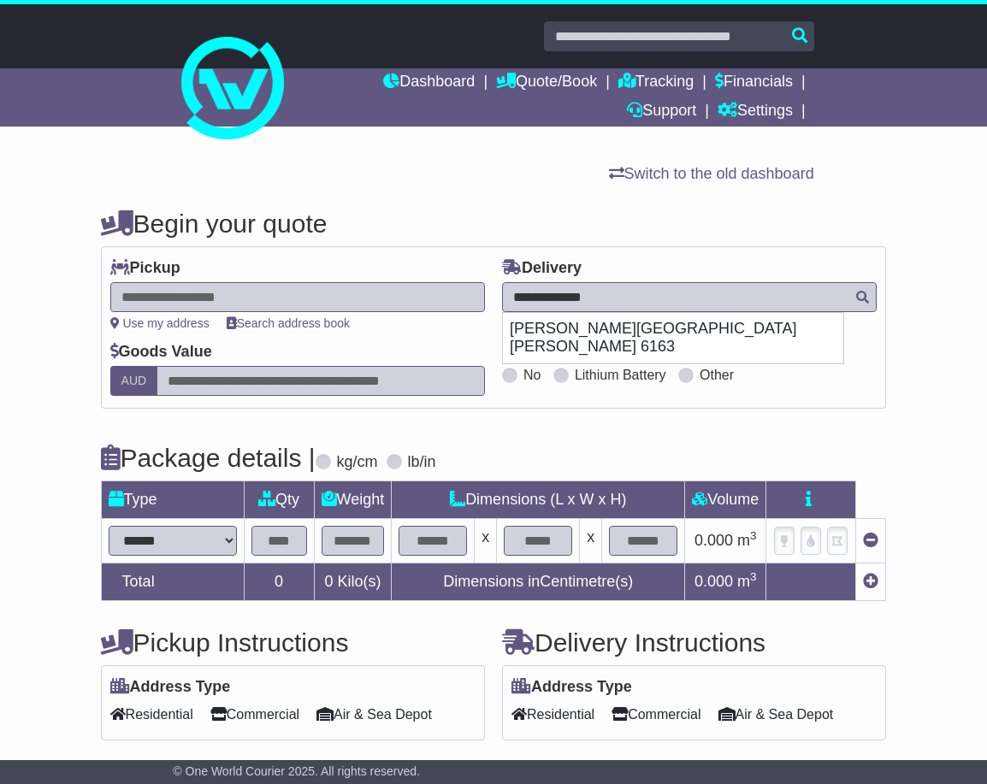
type input "**********"
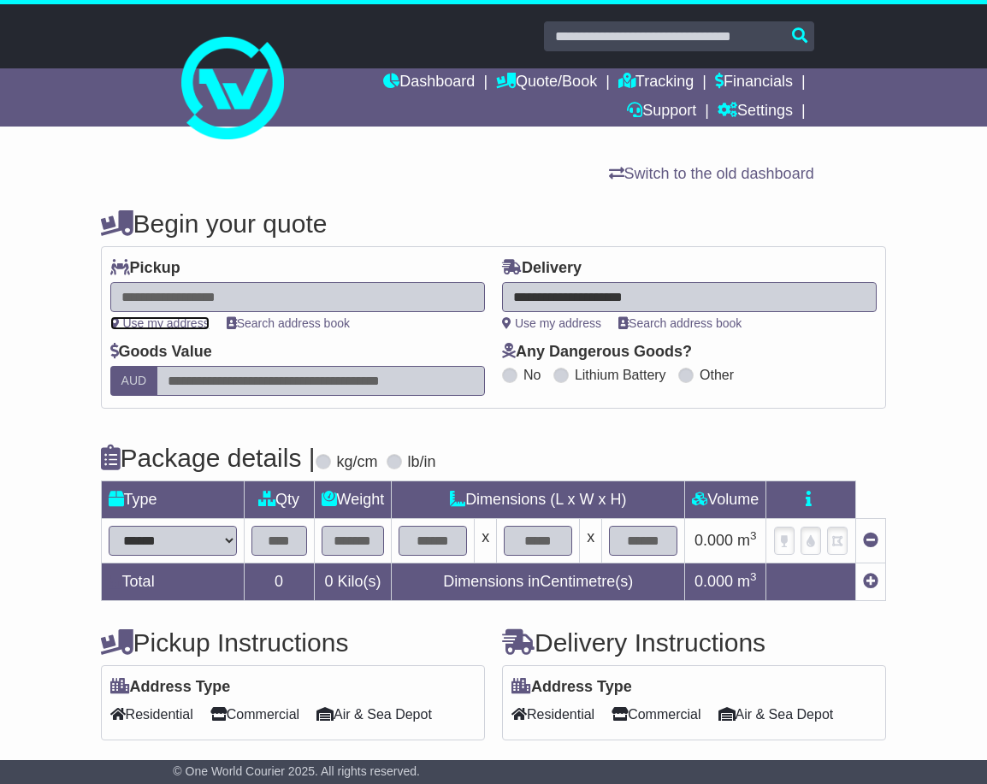
click at [155, 316] on link "Use my address" at bounding box center [159, 323] width 99 height 14
type input "**********"
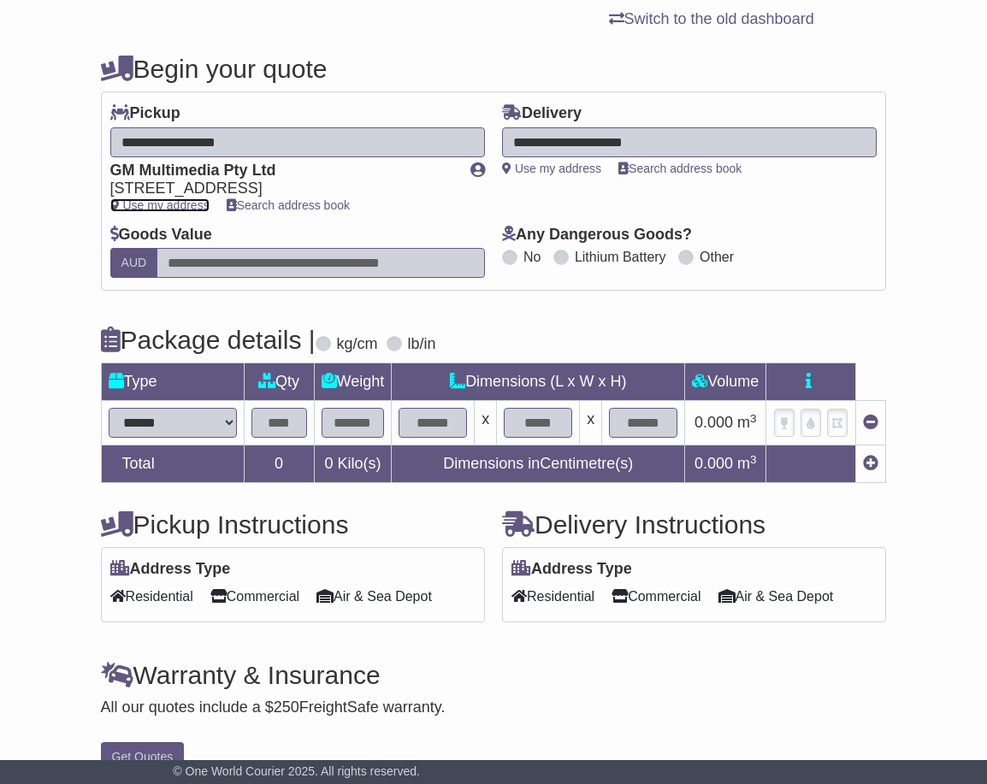
scroll to position [171, 0]
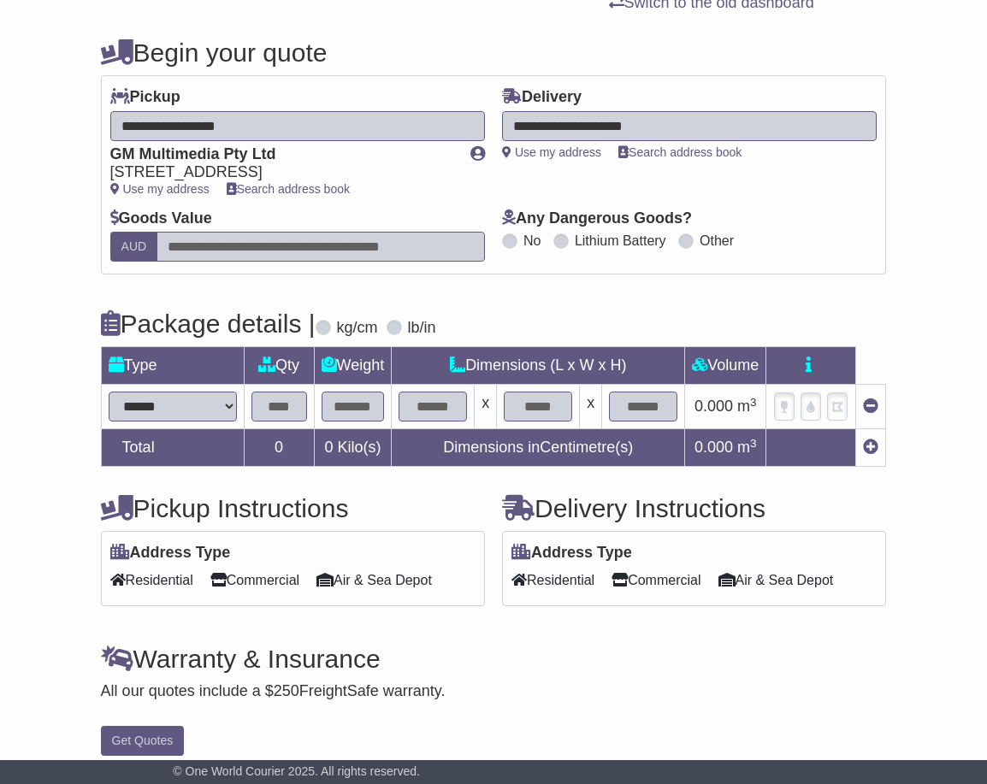
click at [206, 392] on select "****** ****** *** ******** ***** **** **** ****** *** *******" at bounding box center [173, 407] width 128 height 30
drag, startPoint x: 209, startPoint y: 398, endPoint x: 260, endPoint y: 408, distance: 52.1
click at [209, 398] on select "****** ****** *** ******** ***** **** **** ****** *** *******" at bounding box center [173, 407] width 128 height 30
select select "*****"
click at [284, 404] on input "text" at bounding box center [279, 407] width 56 height 30
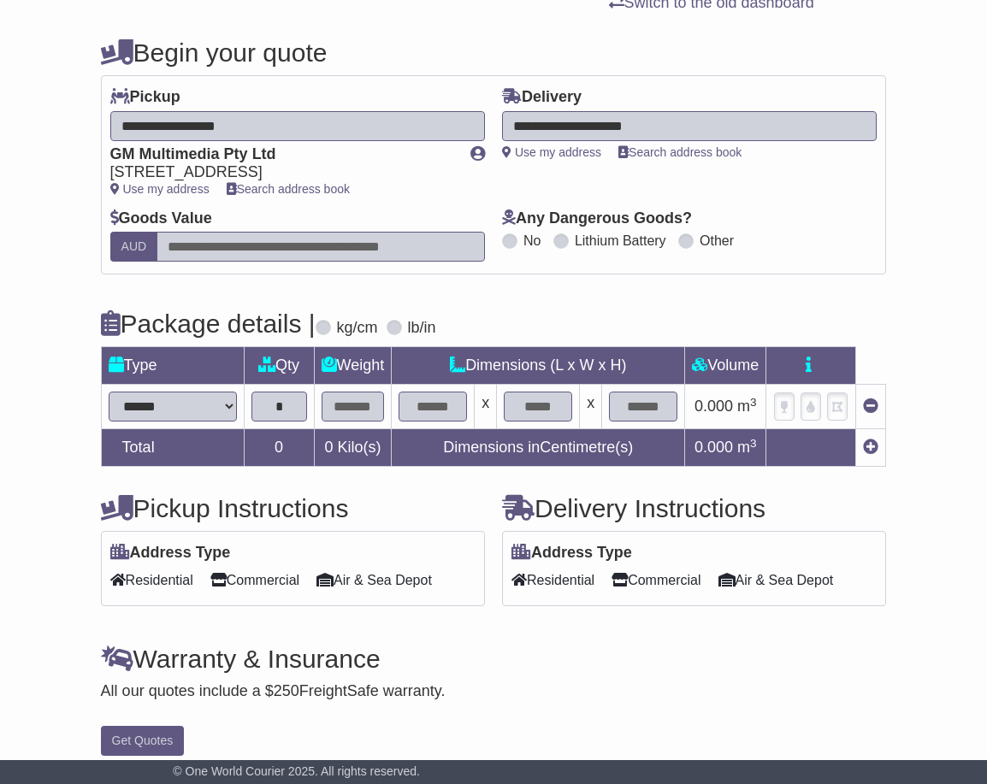
type input "*"
type input "***"
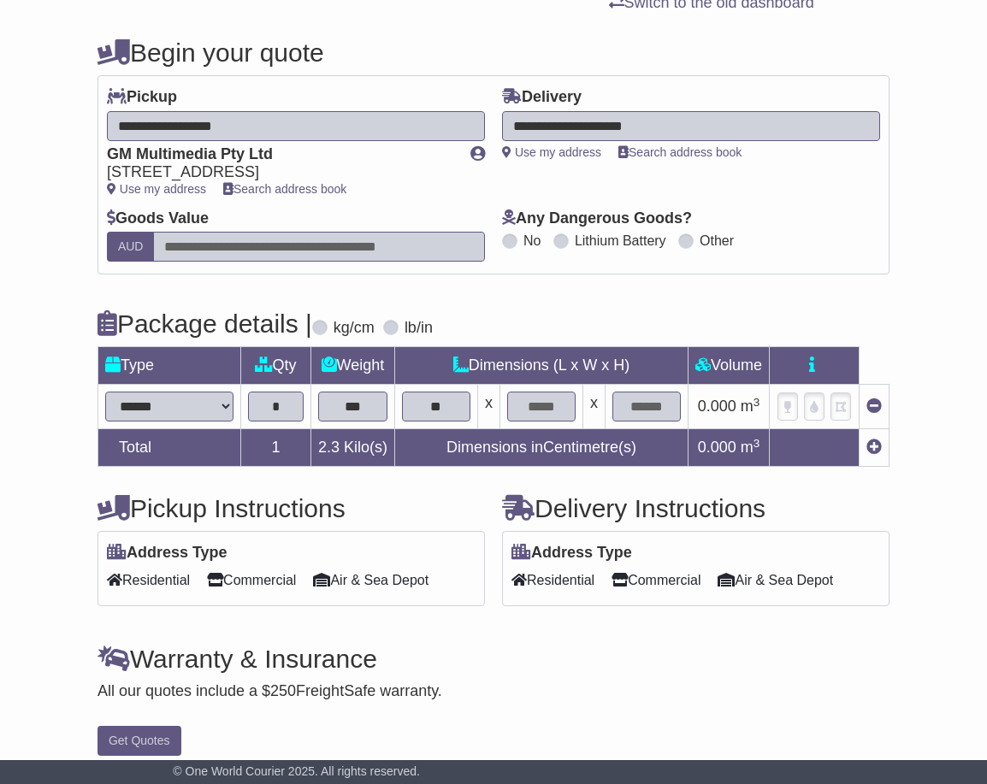
type input "**"
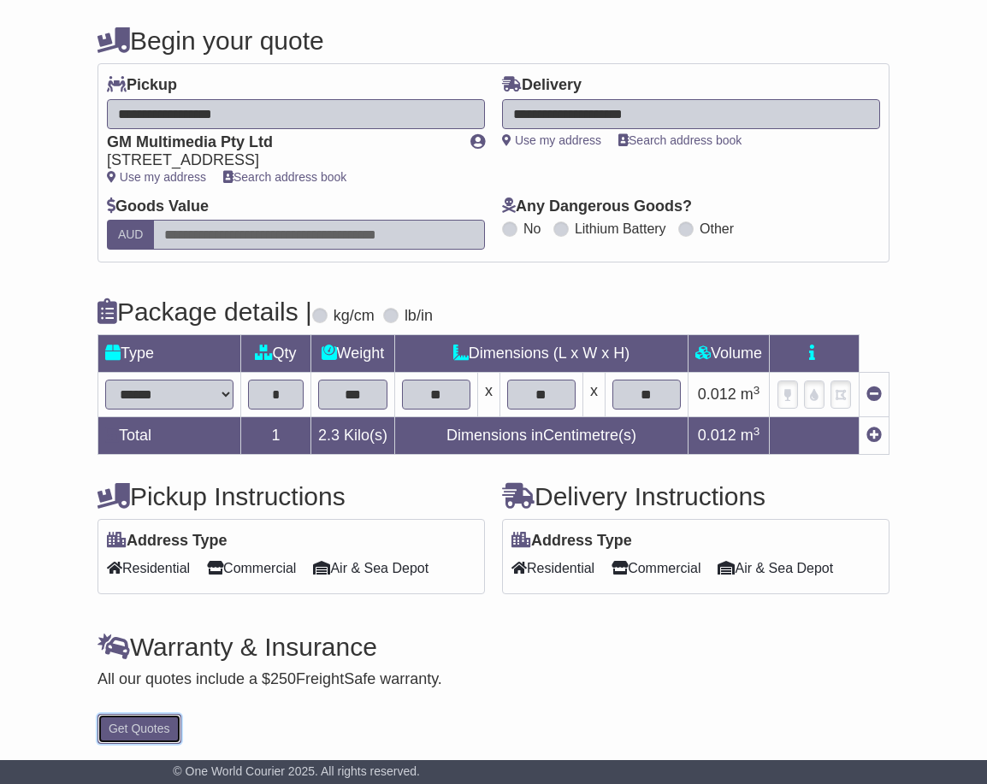
scroll to position [186, 0]
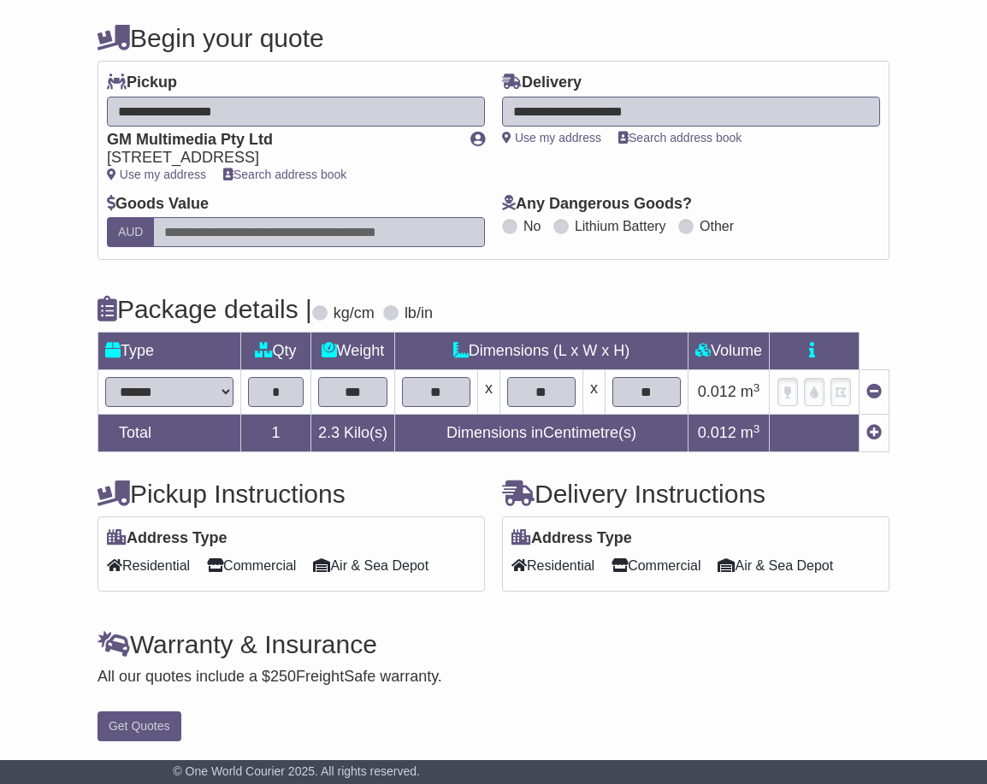
click at [572, 569] on span "Residential" at bounding box center [552, 565] width 83 height 27
click at [154, 716] on button "Get Quotes" at bounding box center [139, 726] width 84 height 30
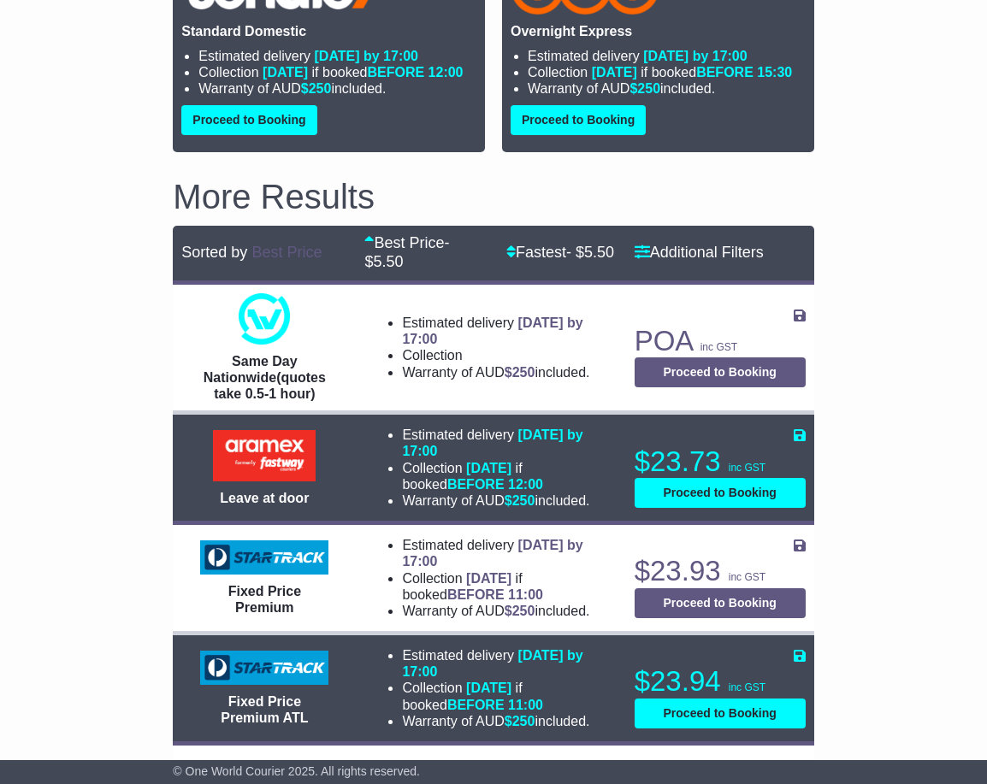
scroll to position [513, 0]
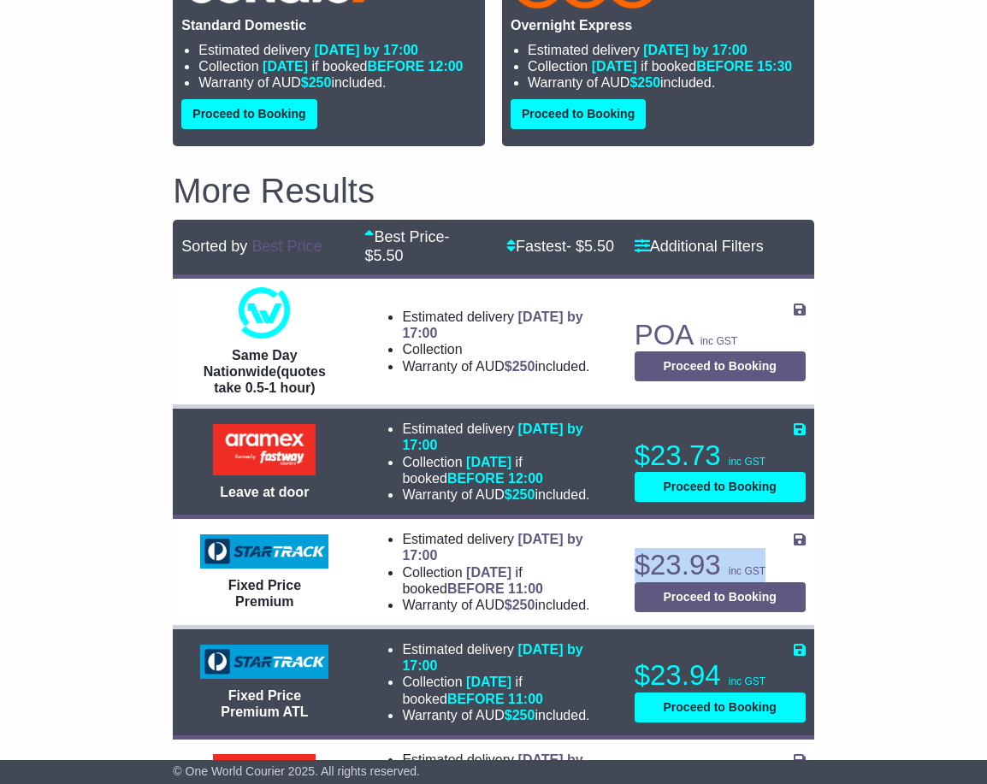
drag, startPoint x: 770, startPoint y: 543, endPoint x: 626, endPoint y: 562, distance: 145.7
click at [626, 548] on td "$23.93 inc GST Proceed to Booking About this service Save Quote × Close Save" at bounding box center [720, 572] width 188 height 110
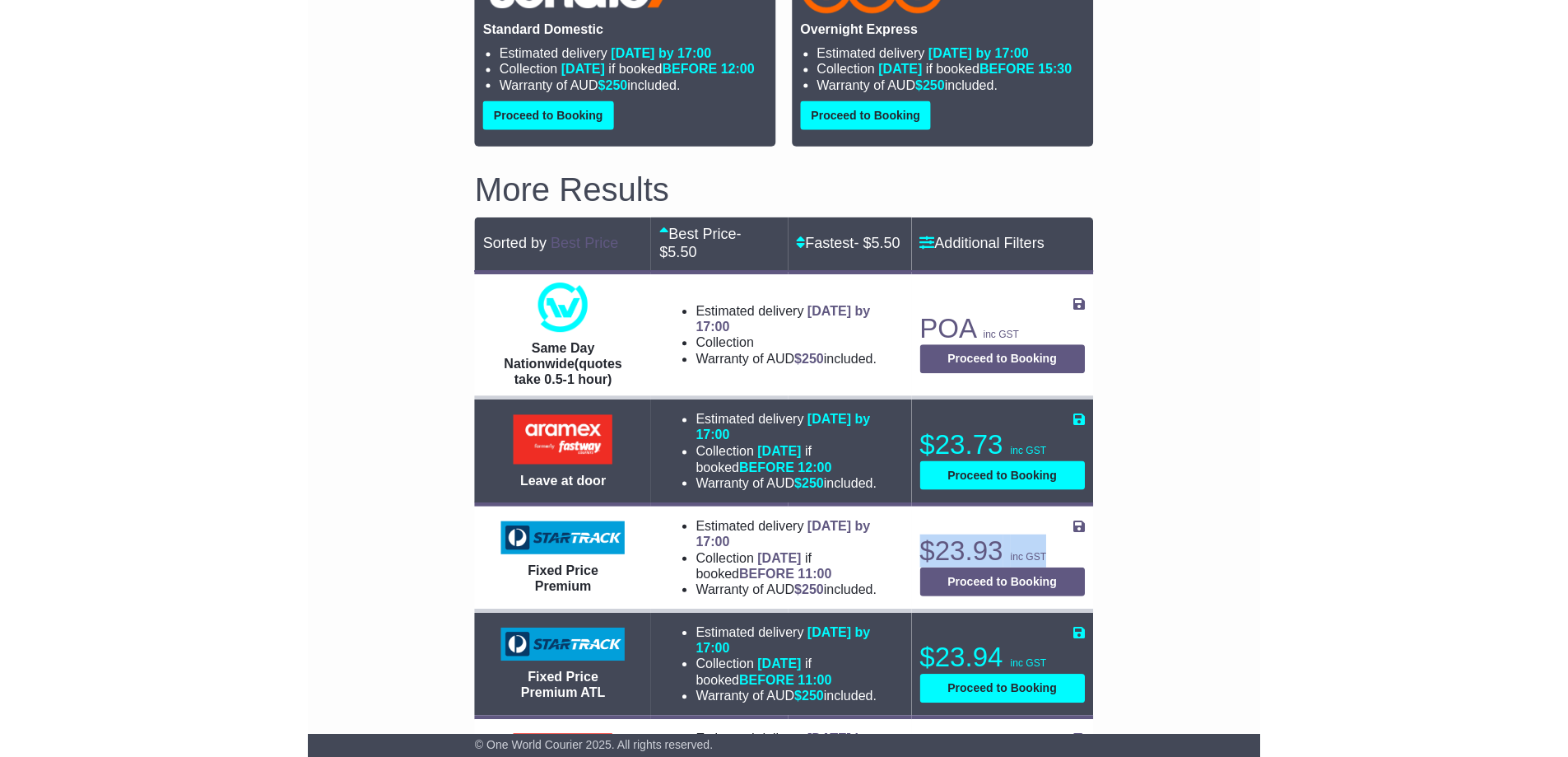
scroll to position [411, 0]
